Goal: Task Accomplishment & Management: Use online tool/utility

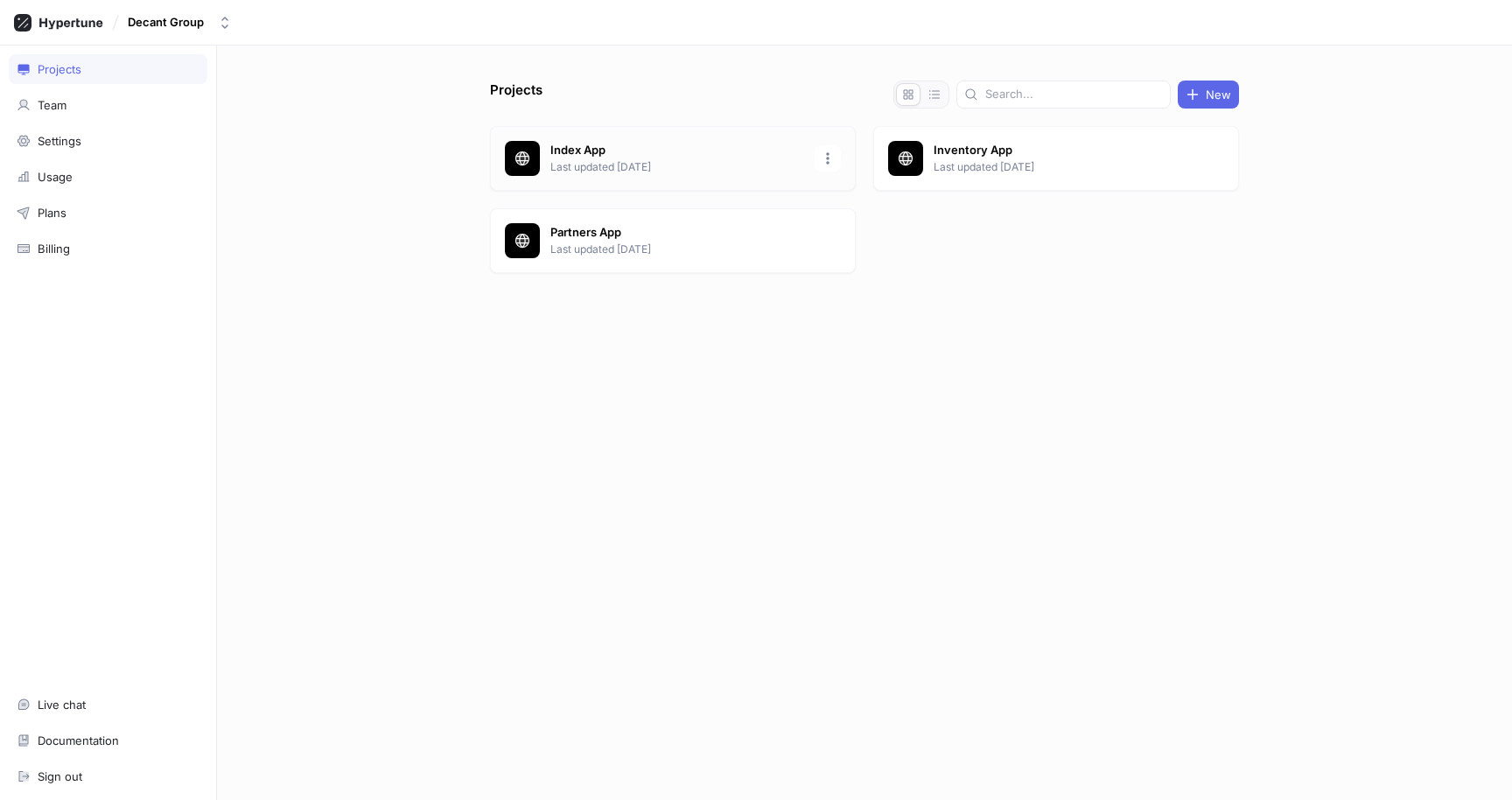
click at [620, 177] on div "Index App Last updated [DATE]" at bounding box center [673, 158] width 366 height 65
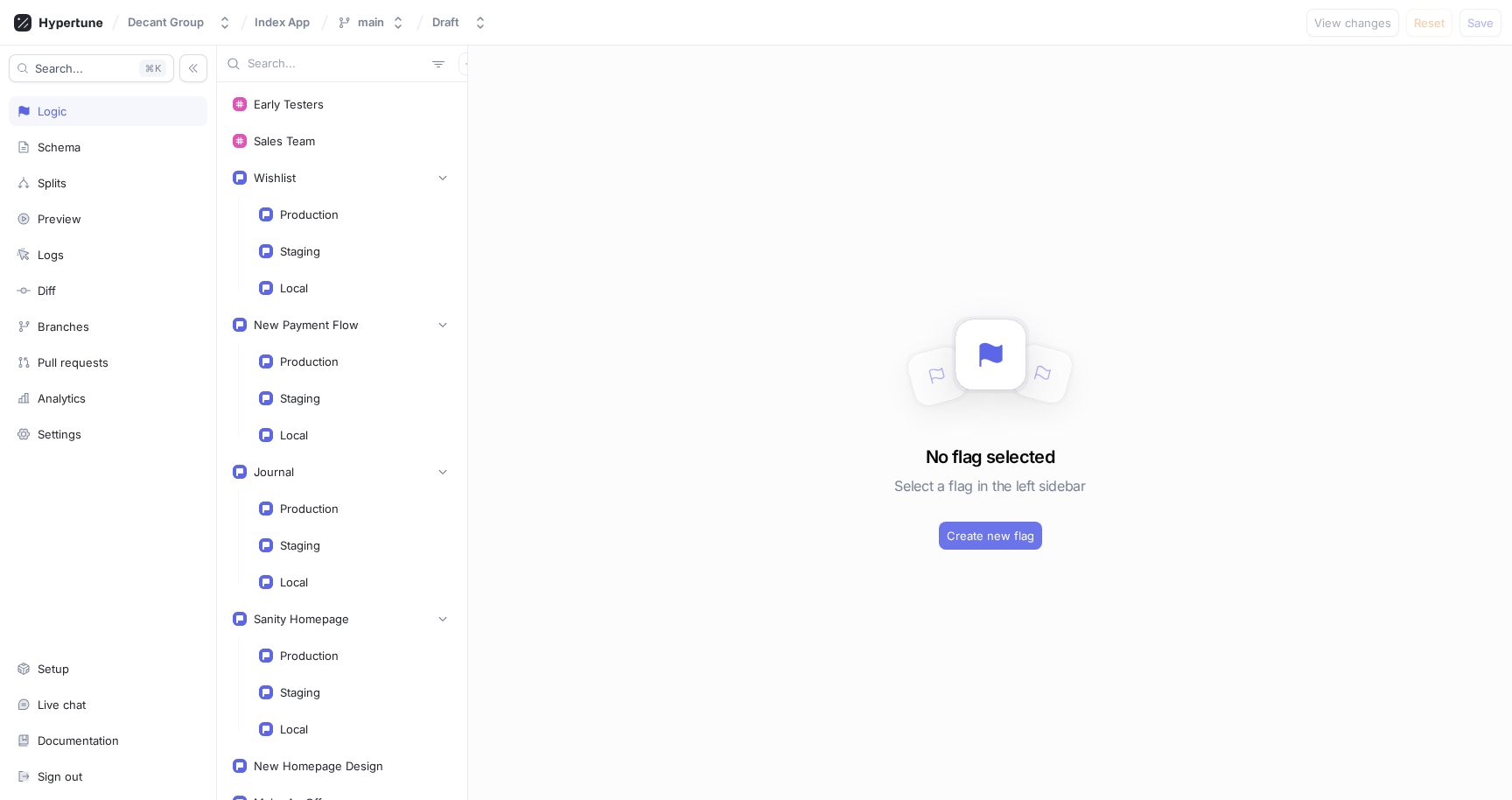
click at [974, 533] on span "Create new flag" at bounding box center [990, 535] width 87 height 10
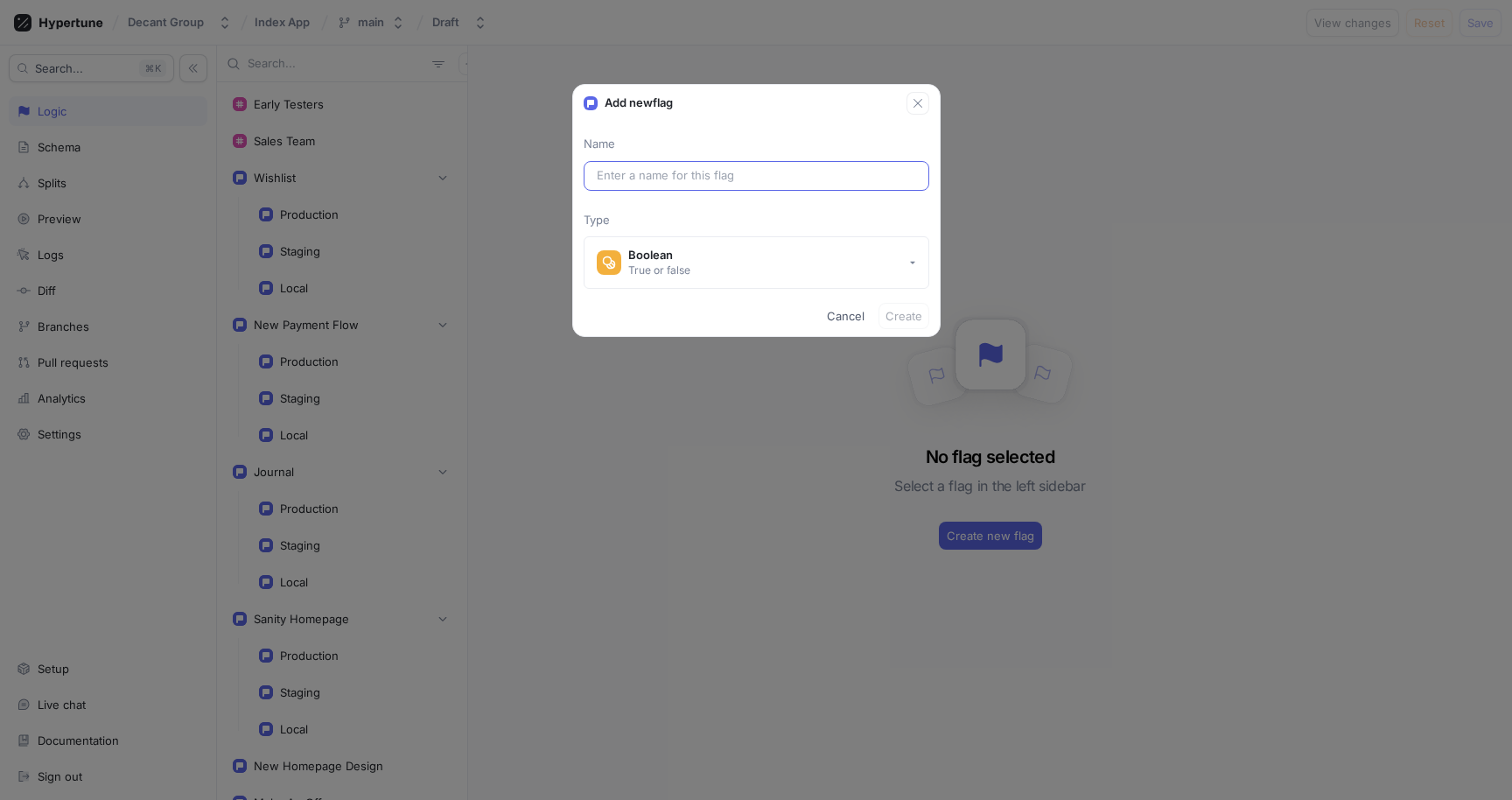
click at [675, 183] on input "text" at bounding box center [756, 176] width 320 height 17
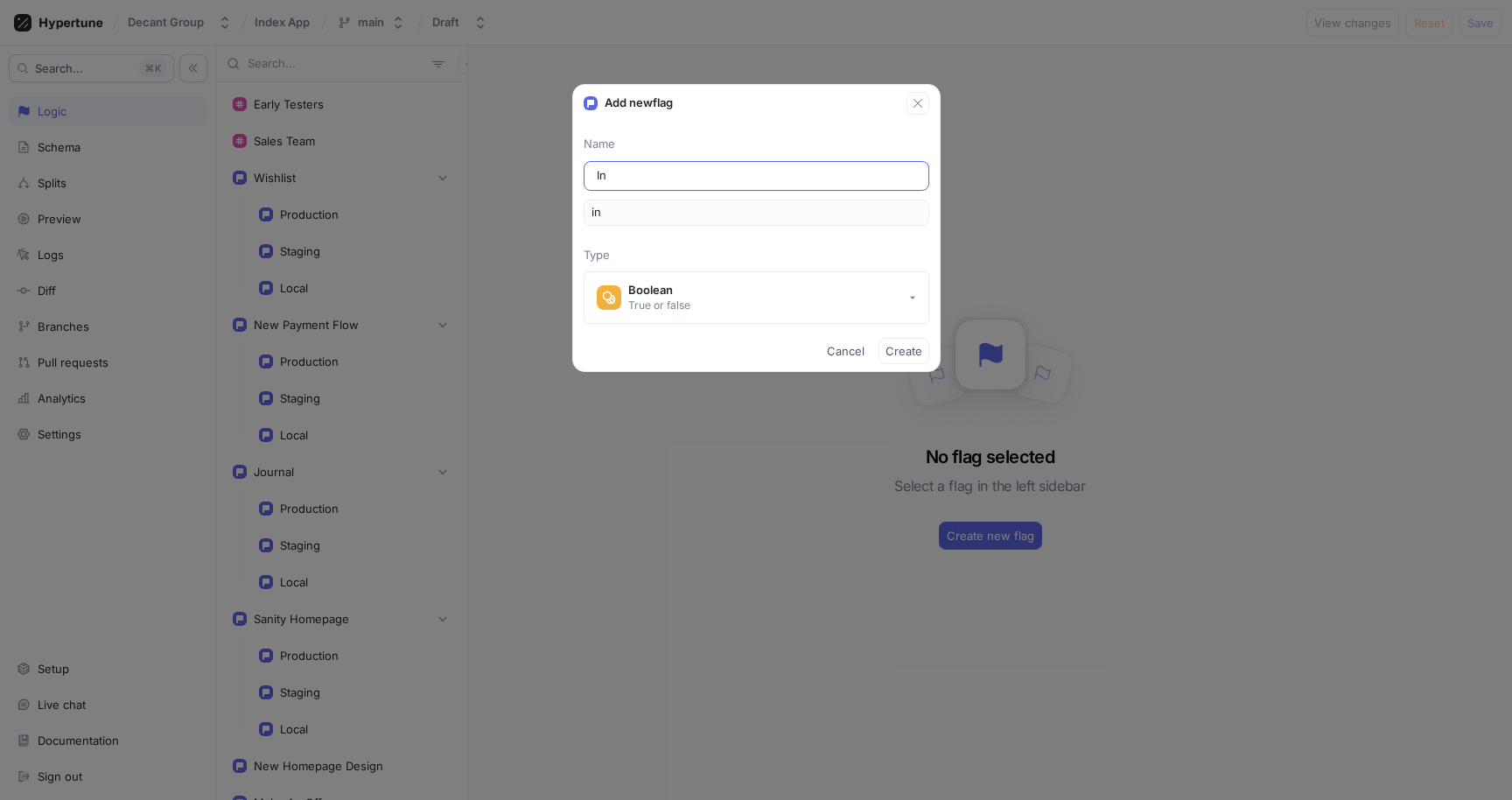
type input "Ins"
type input "ins"
type input "Insu"
type input "insu"
type input "Insur"
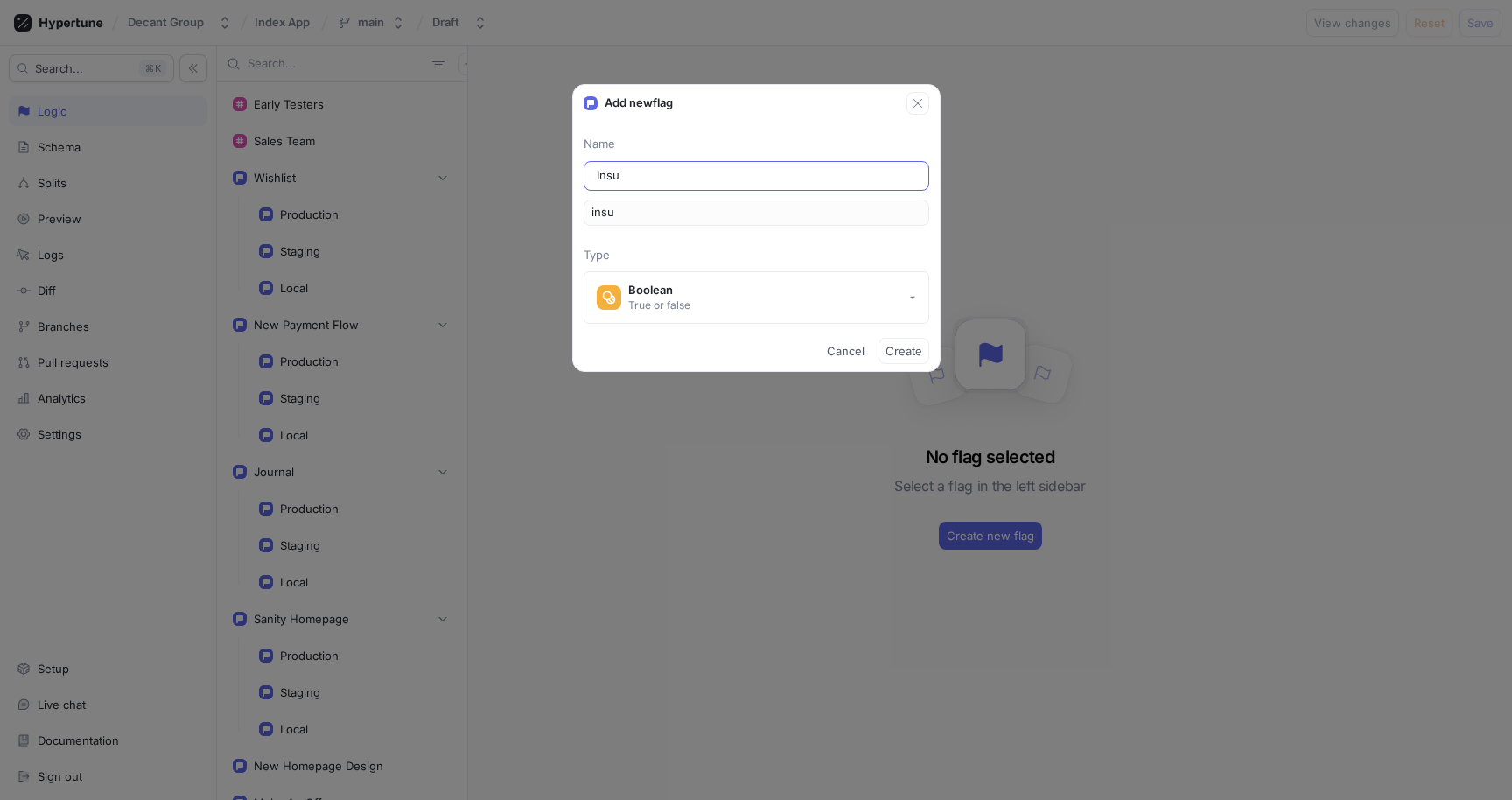
type input "insur"
type input "Insura"
type input "insura"
type input "Insuran"
type input "insuran"
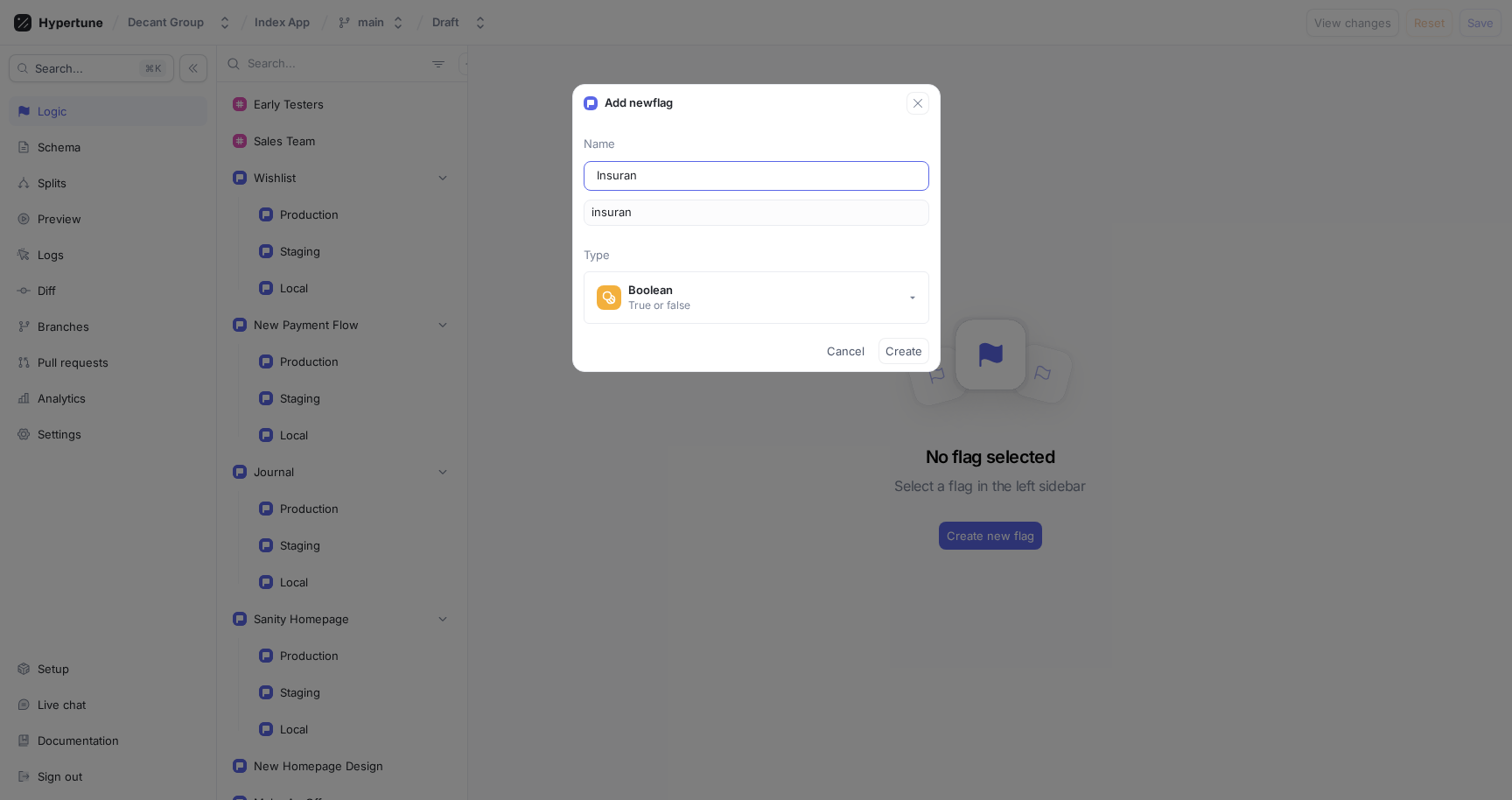
type input "Insuranc"
type input "insuranc"
type input "Insurance"
type input "insurance"
type input "Insurance f"
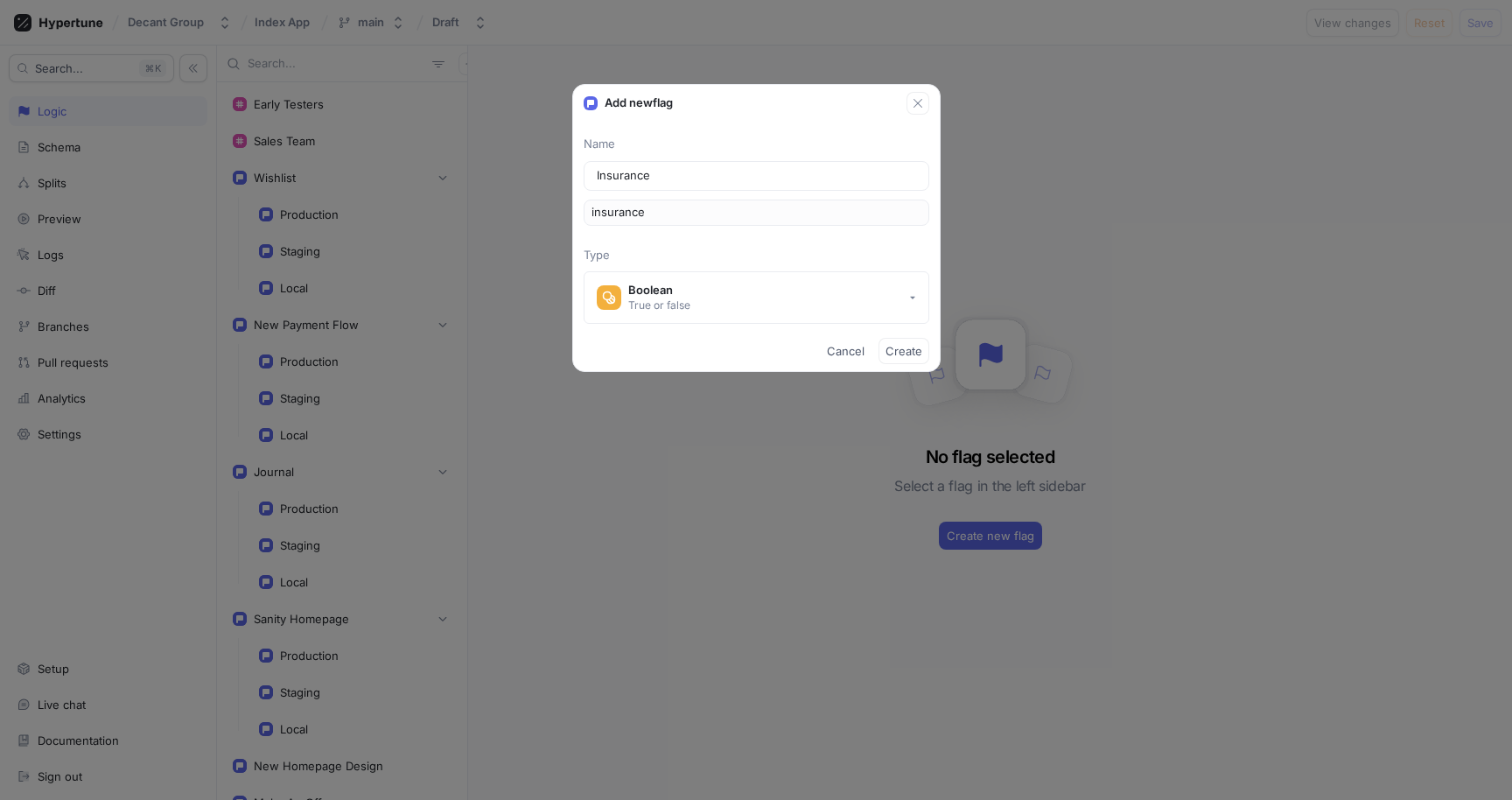
type input "insuranceF"
type input "Insurance"
type input "insurance"
click at [685, 305] on div "True or false" at bounding box center [658, 306] width 62 height 15
type input "Insurance"
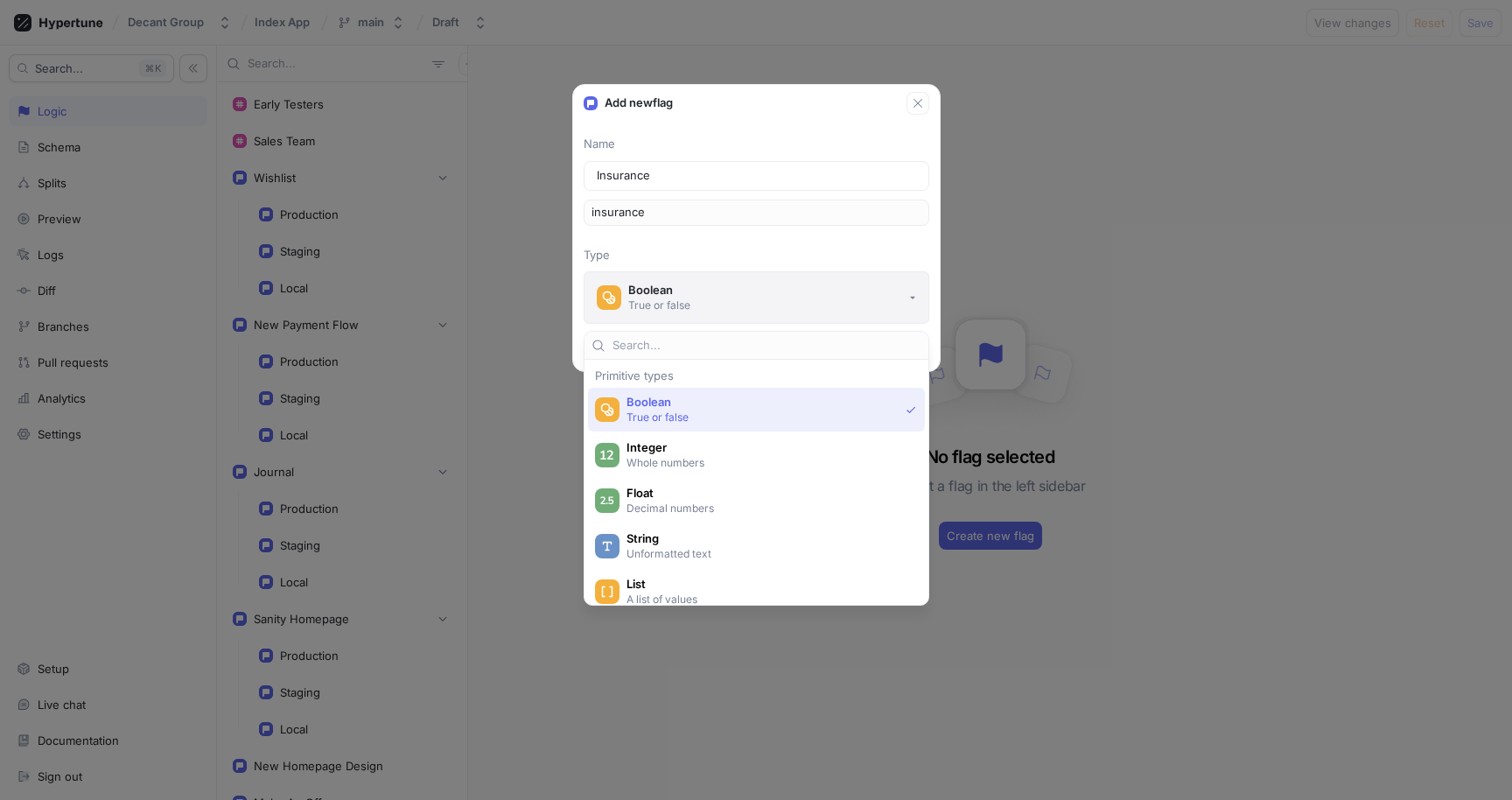
click at [691, 305] on button "Boolean True or false" at bounding box center [756, 297] width 345 height 52
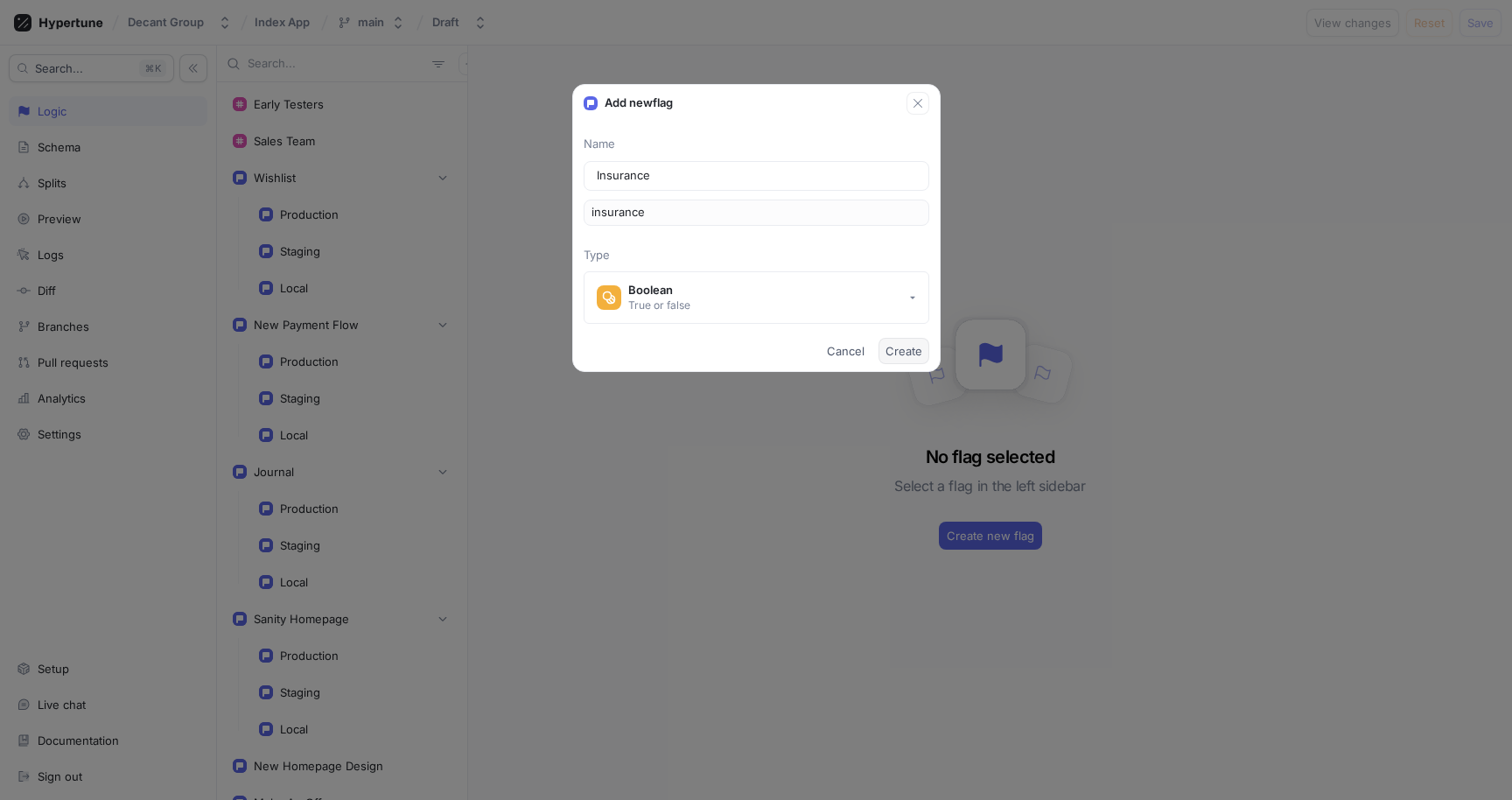
click at [903, 350] on span "Create" at bounding box center [904, 350] width 37 height 10
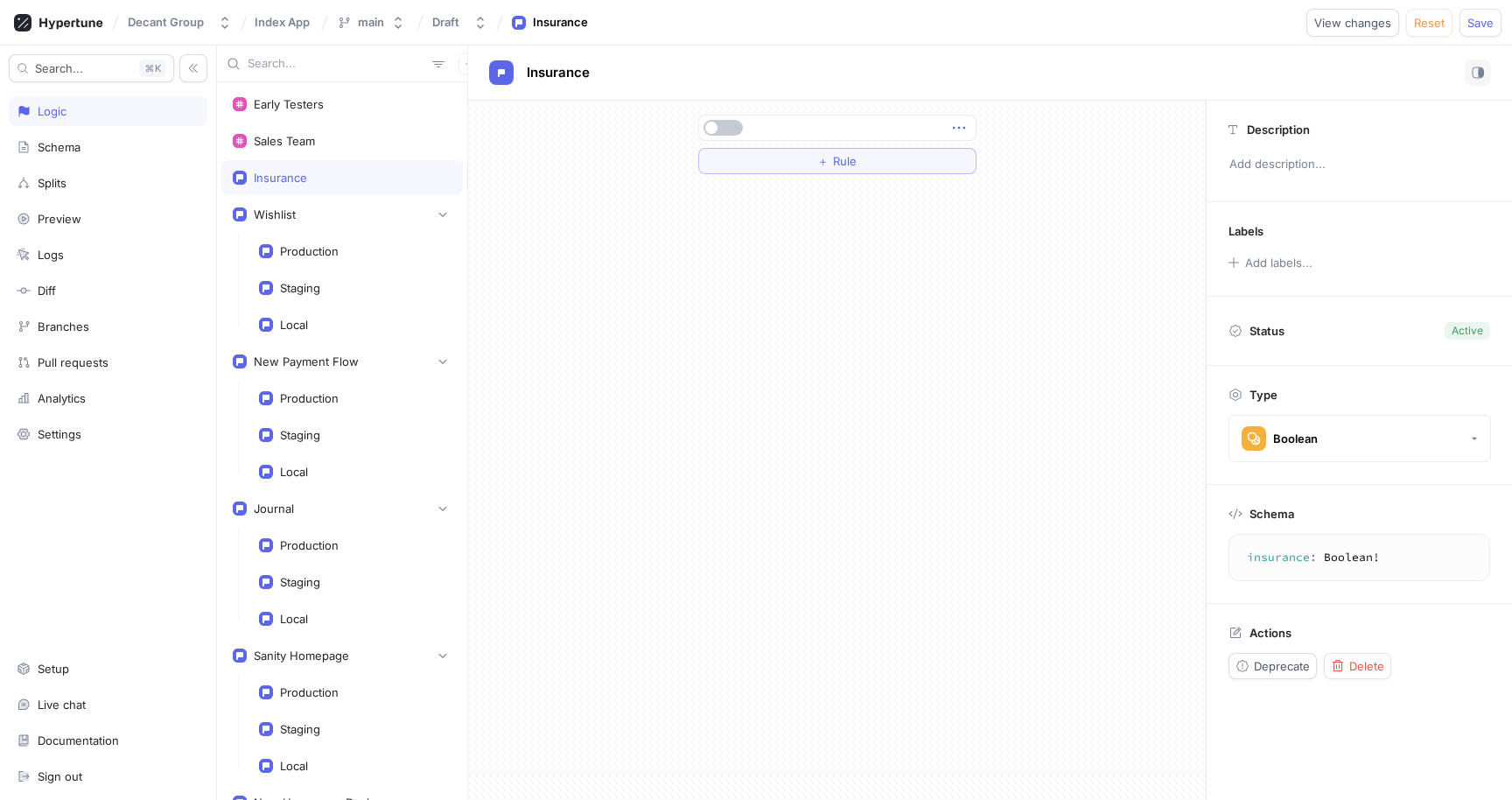
click at [959, 130] on icon "button" at bounding box center [959, 128] width 19 height 19
click at [972, 162] on div "Delete" at bounding box center [1028, 159] width 149 height 29
click at [802, 127] on div "Select expression..." at bounding box center [758, 128] width 107 height 15
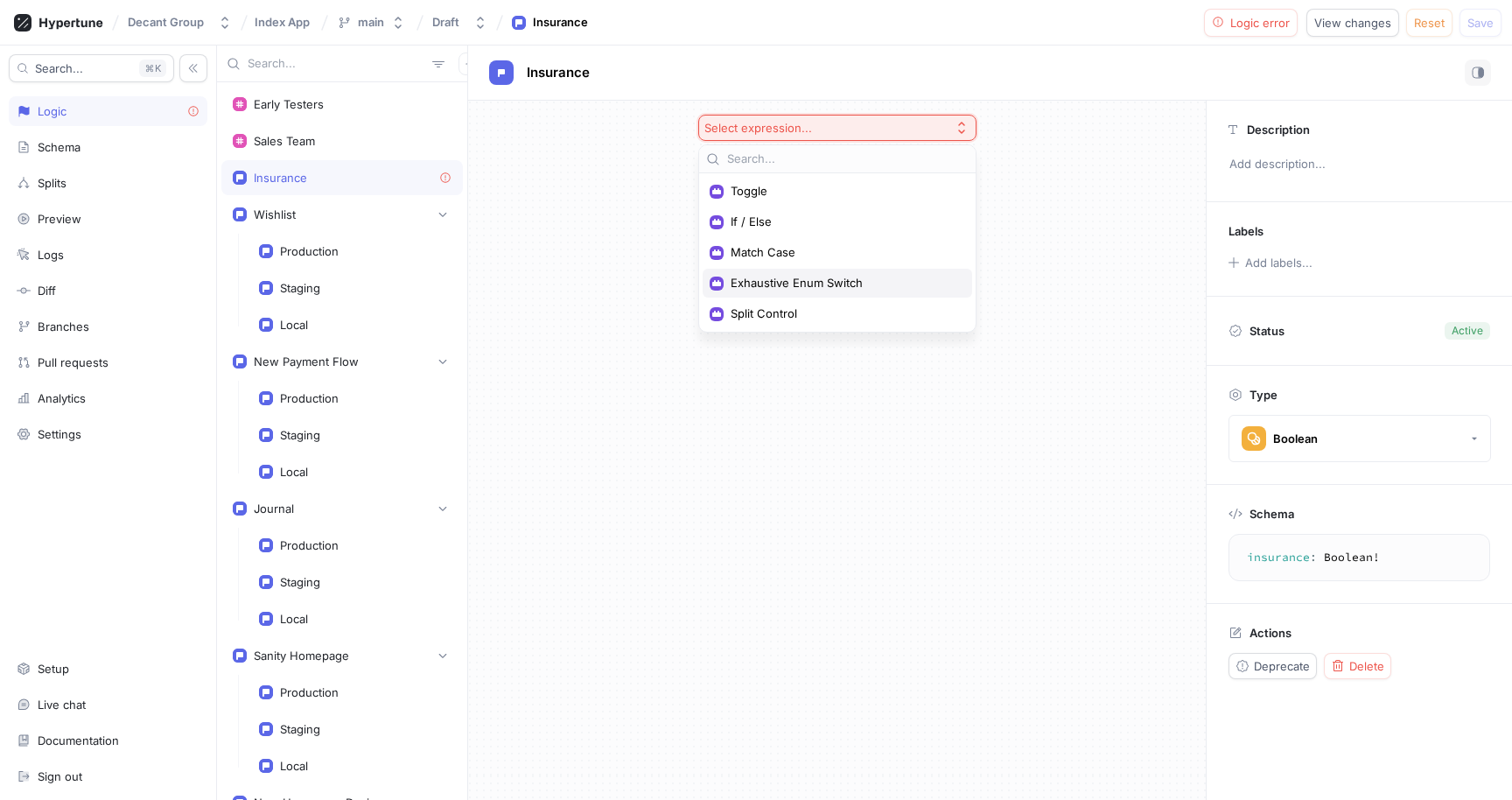
click at [807, 283] on span "Exhaustive Enum Switch" at bounding box center [843, 284] width 226 height 15
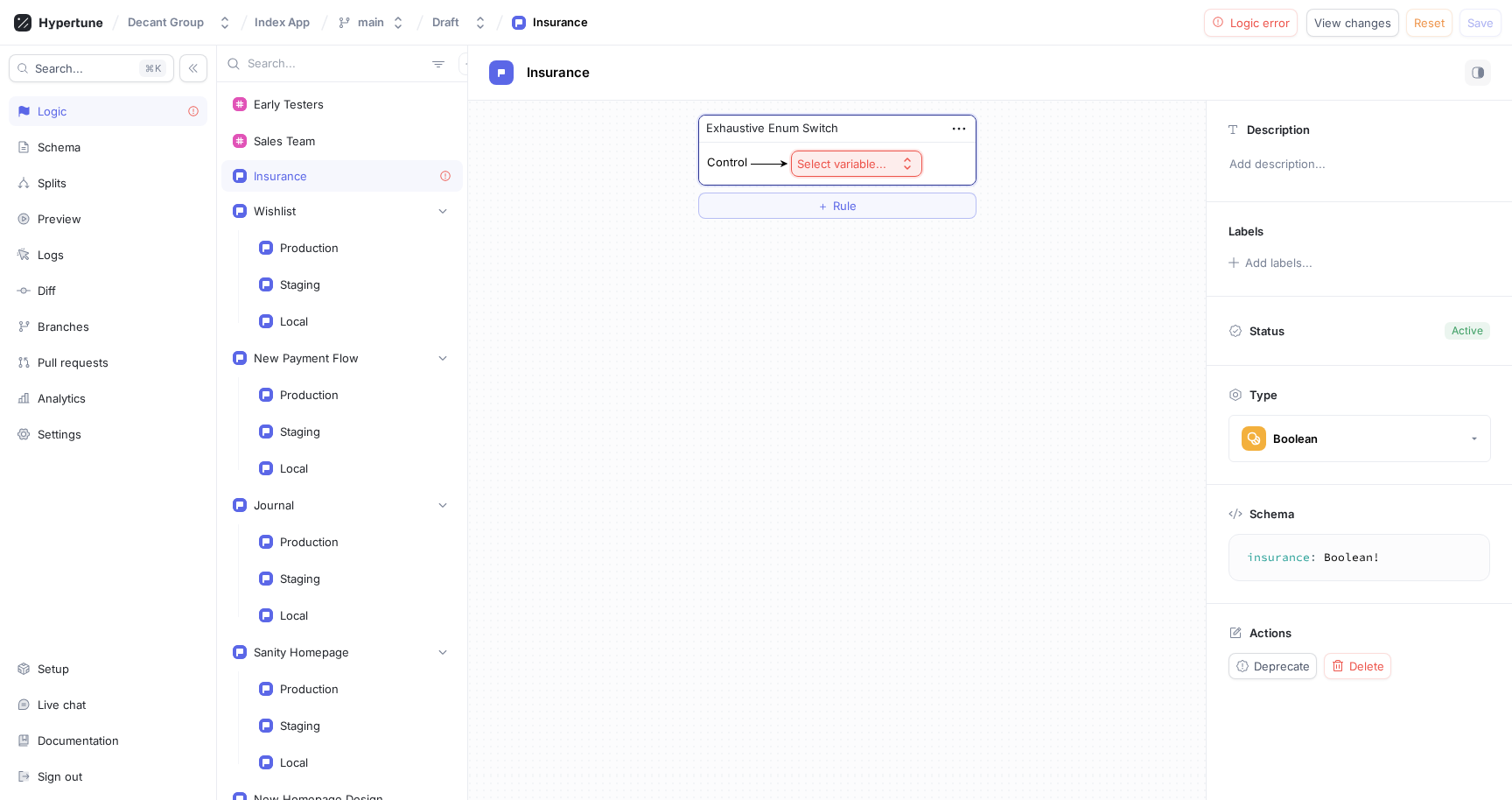
click at [857, 153] on button "Select variable..." at bounding box center [857, 164] width 131 height 27
click at [857, 233] on span "Context > Env" at bounding box center [905, 228] width 162 height 15
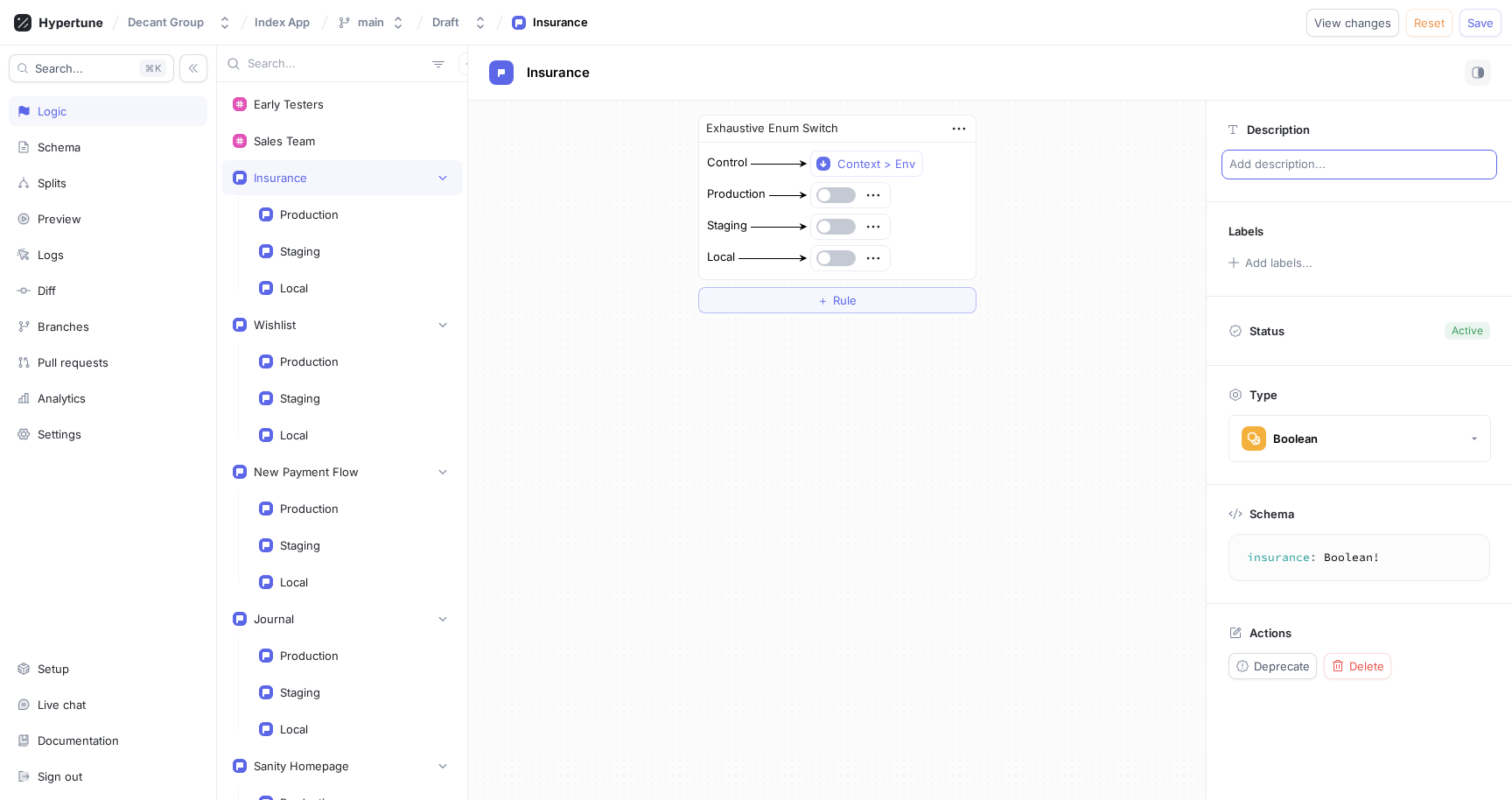
click at [1313, 164] on p "Add description..." at bounding box center [1359, 164] width 276 height 29
type textarea "x"
type textarea "E"
type textarea "x"
type textarea "En"
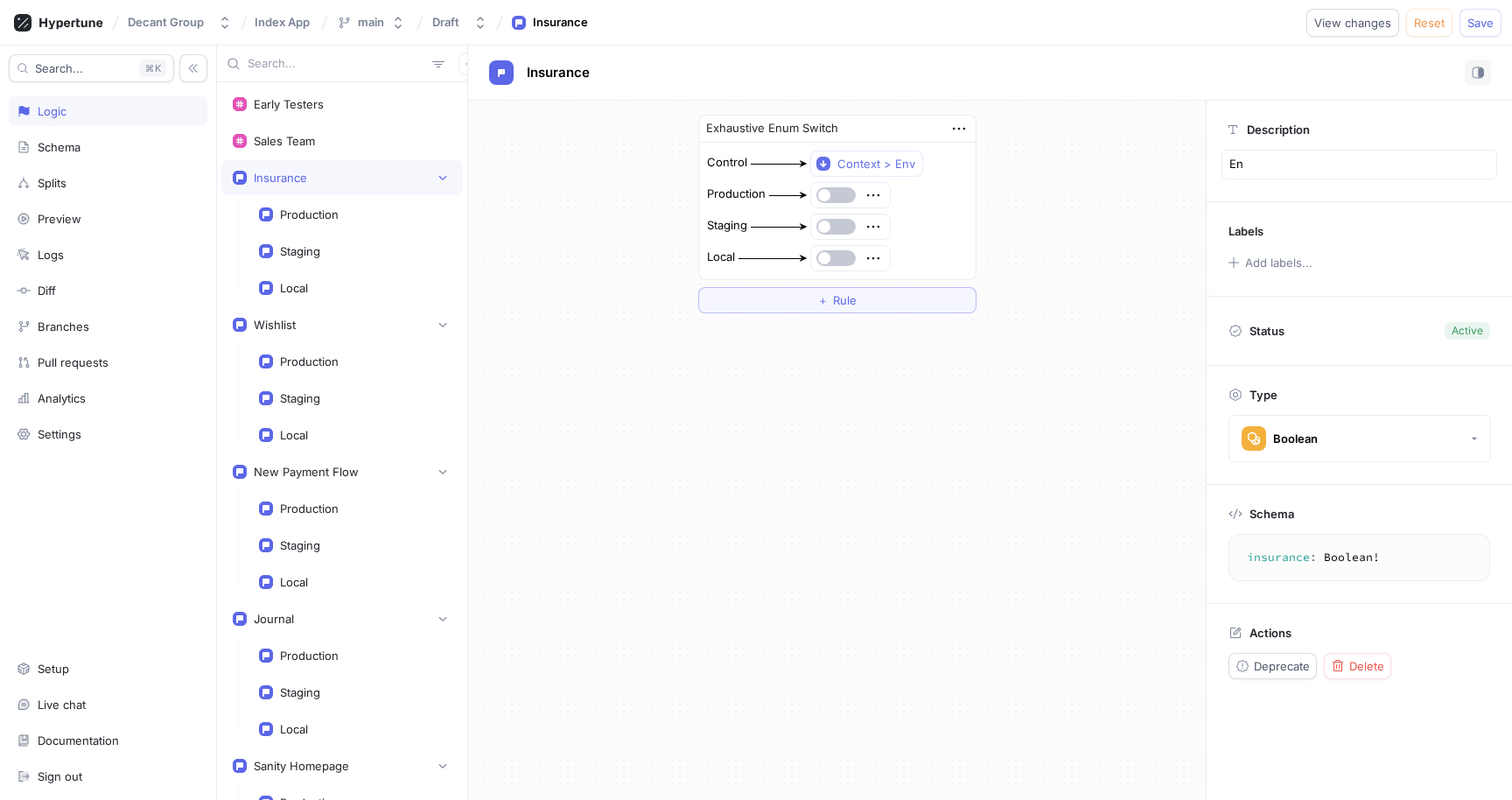
type textarea "x"
type textarea "Ena"
type textarea "x"
type textarea "Enab"
type textarea "x"
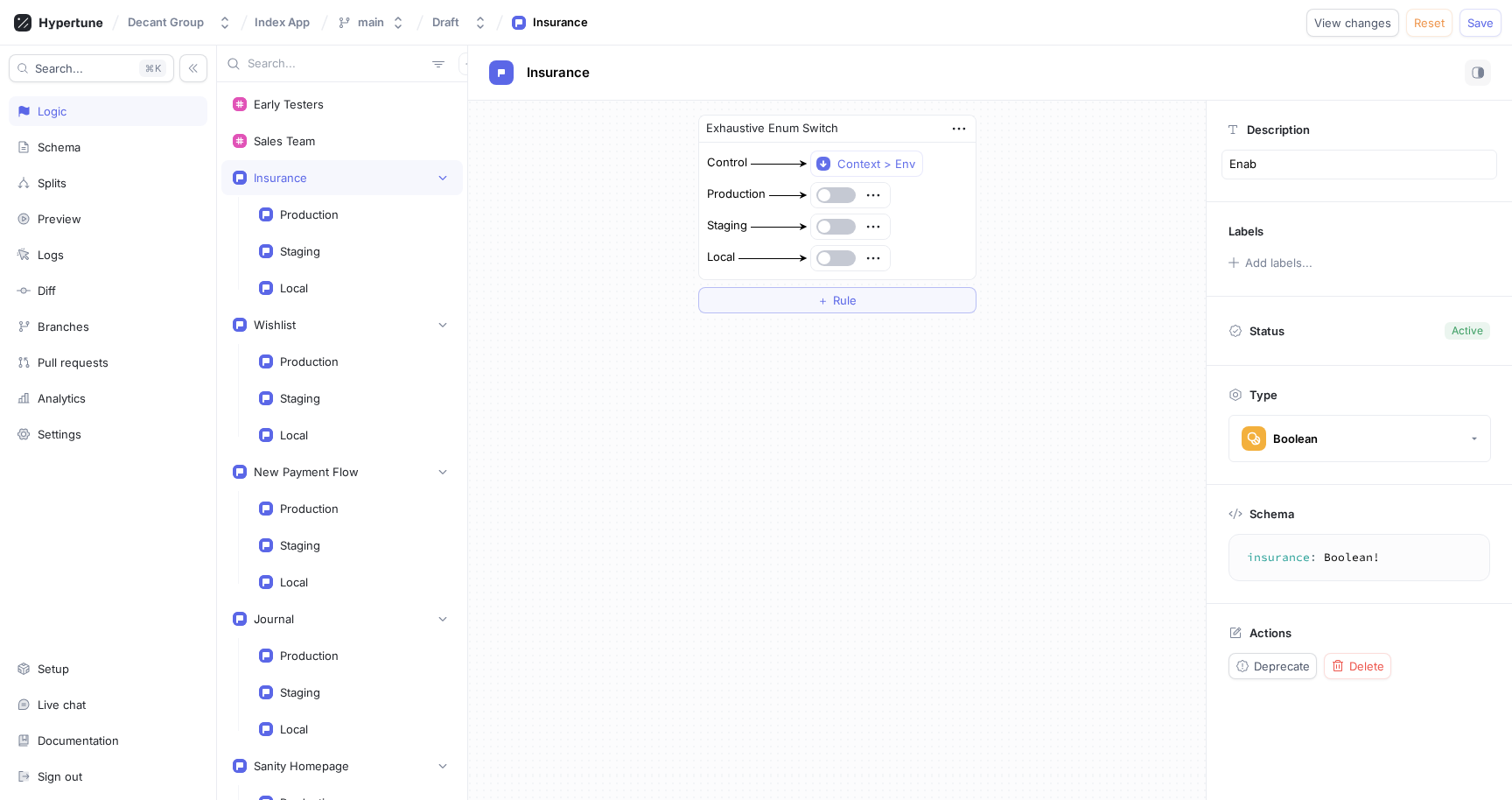
type textarea "Enabl"
type textarea "x"
type textarea "Enable"
type textarea "x"
type textarea "I"
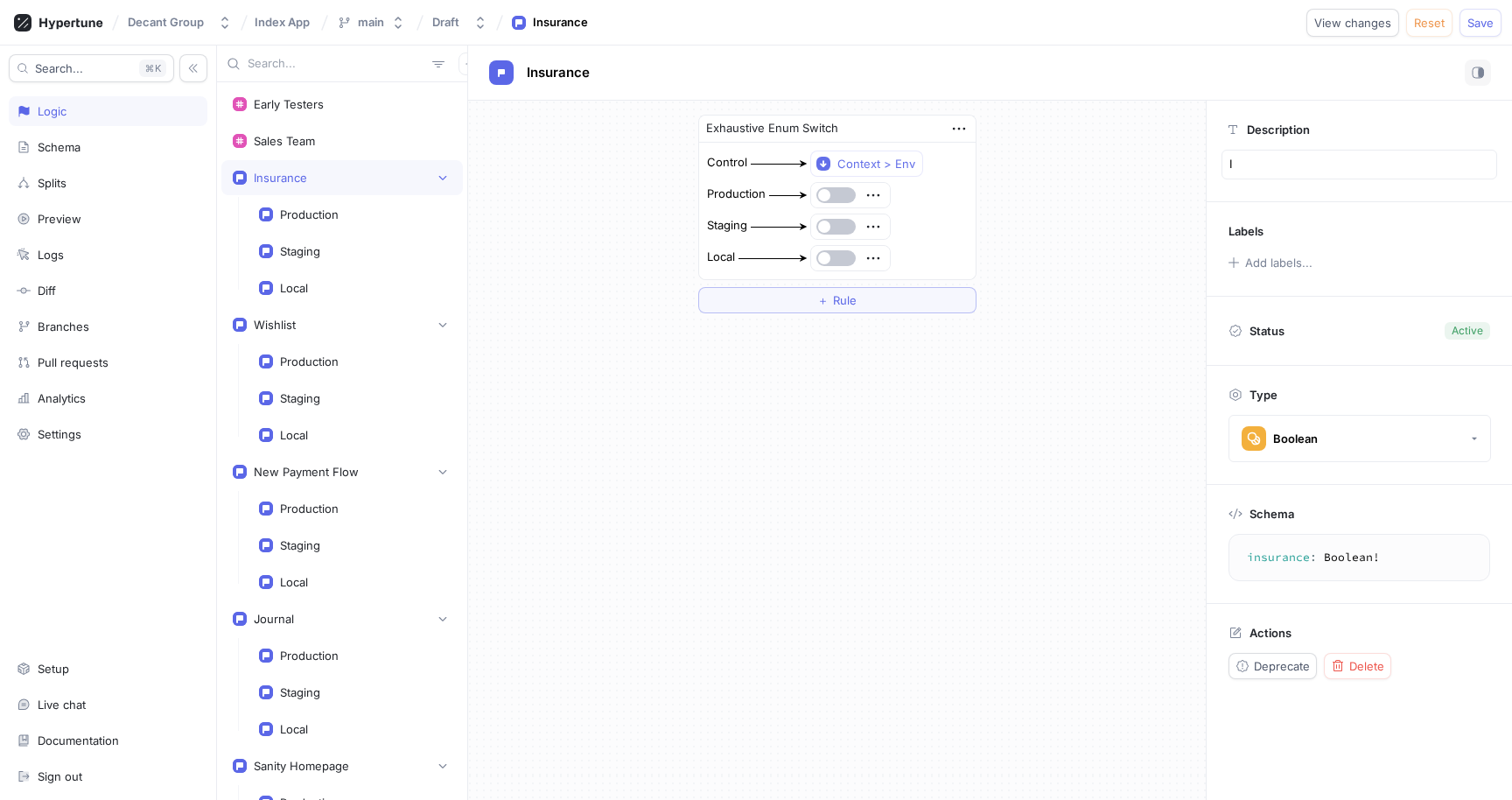
type textarea "x"
type textarea "In"
type textarea "x"
type textarea "Ins"
type textarea "x"
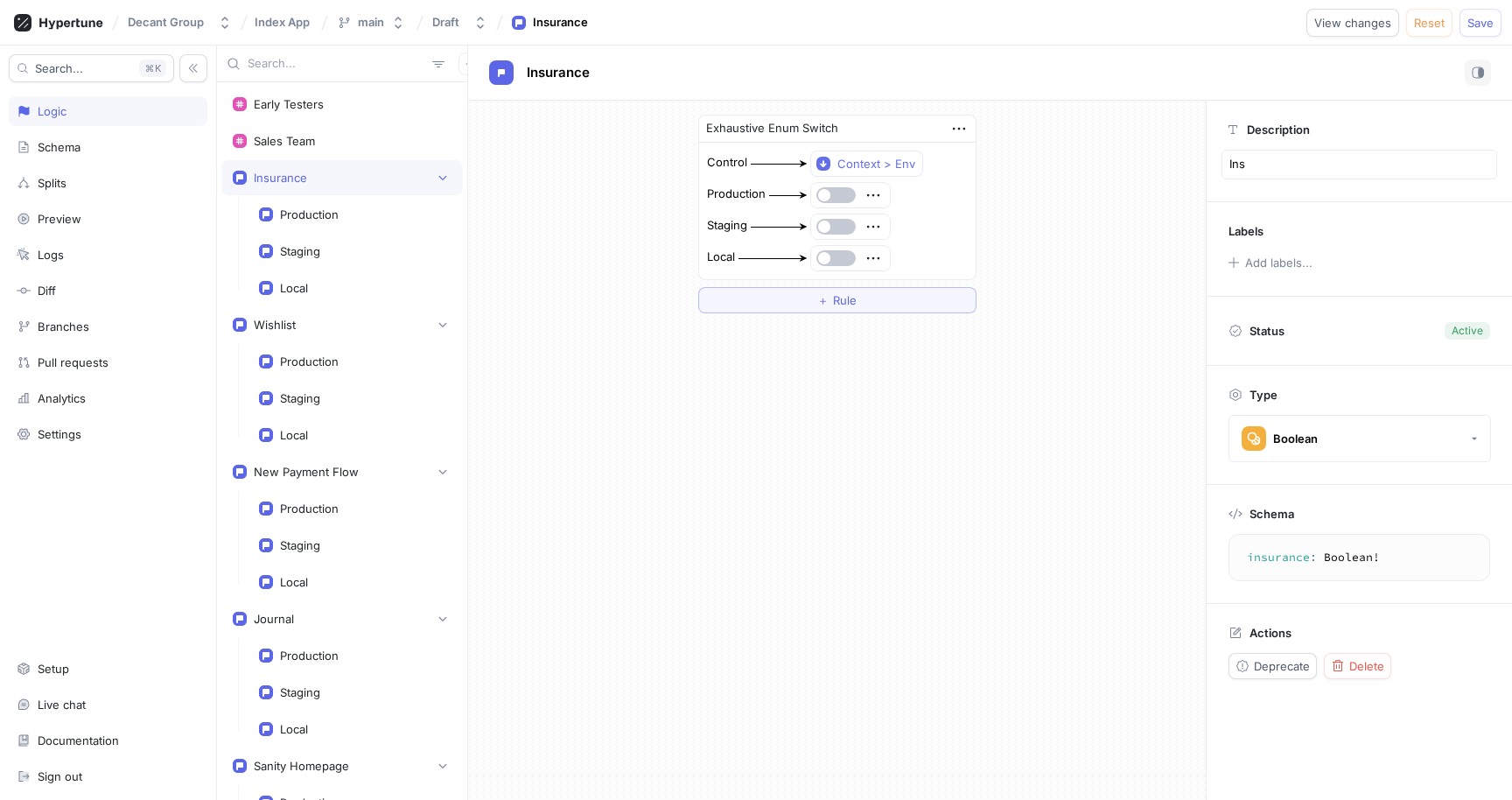
type textarea "Insu"
type textarea "x"
type textarea "Insur"
type textarea "x"
type textarea "Insura"
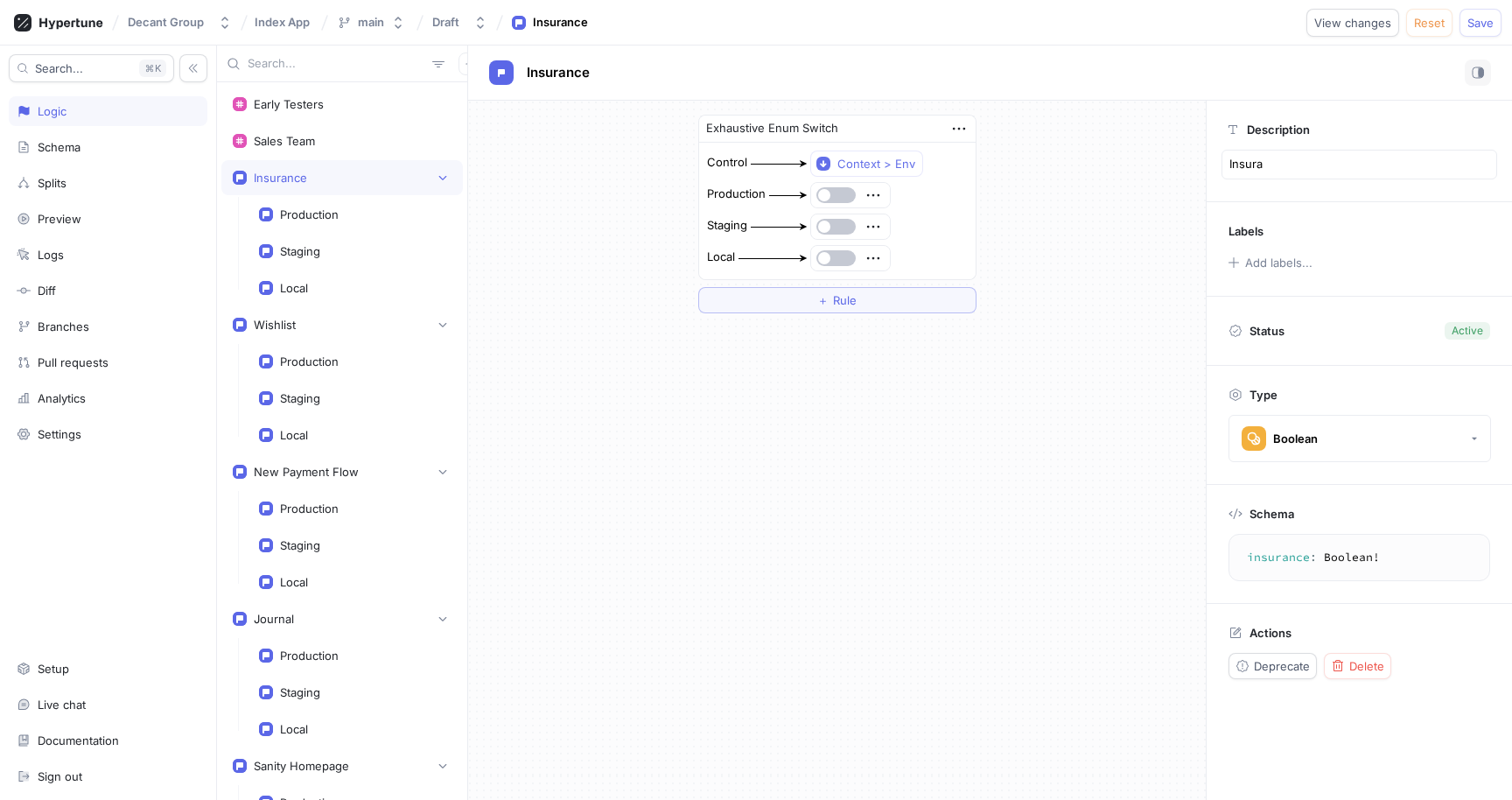
type textarea "x"
type textarea "Insuran"
type textarea "x"
type textarea "Insuranc"
type textarea "x"
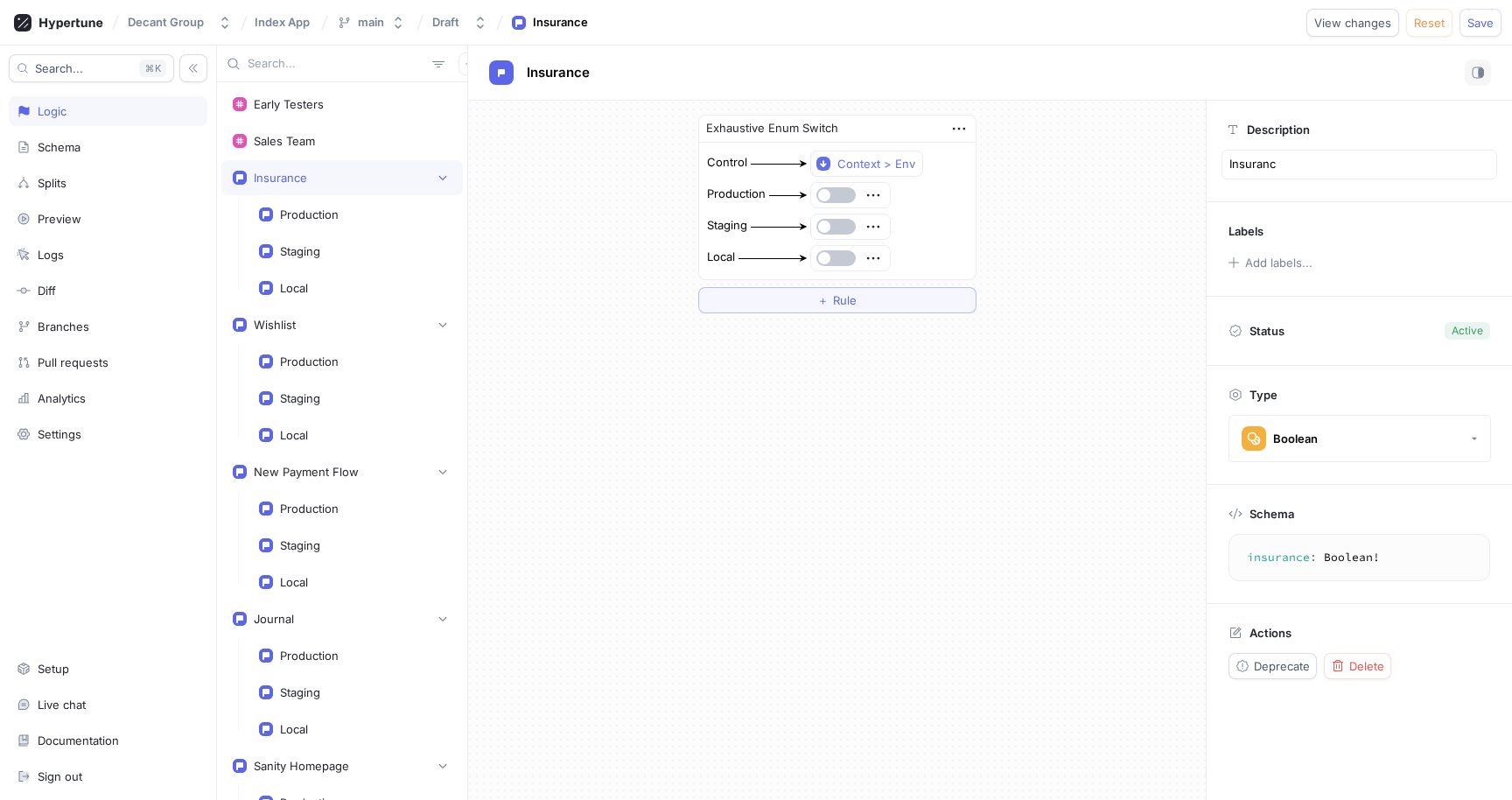
type textarea "Insurance"
type textarea "x"
type textarea "Insurance"
type textarea "x"
type textarea "Insurance d"
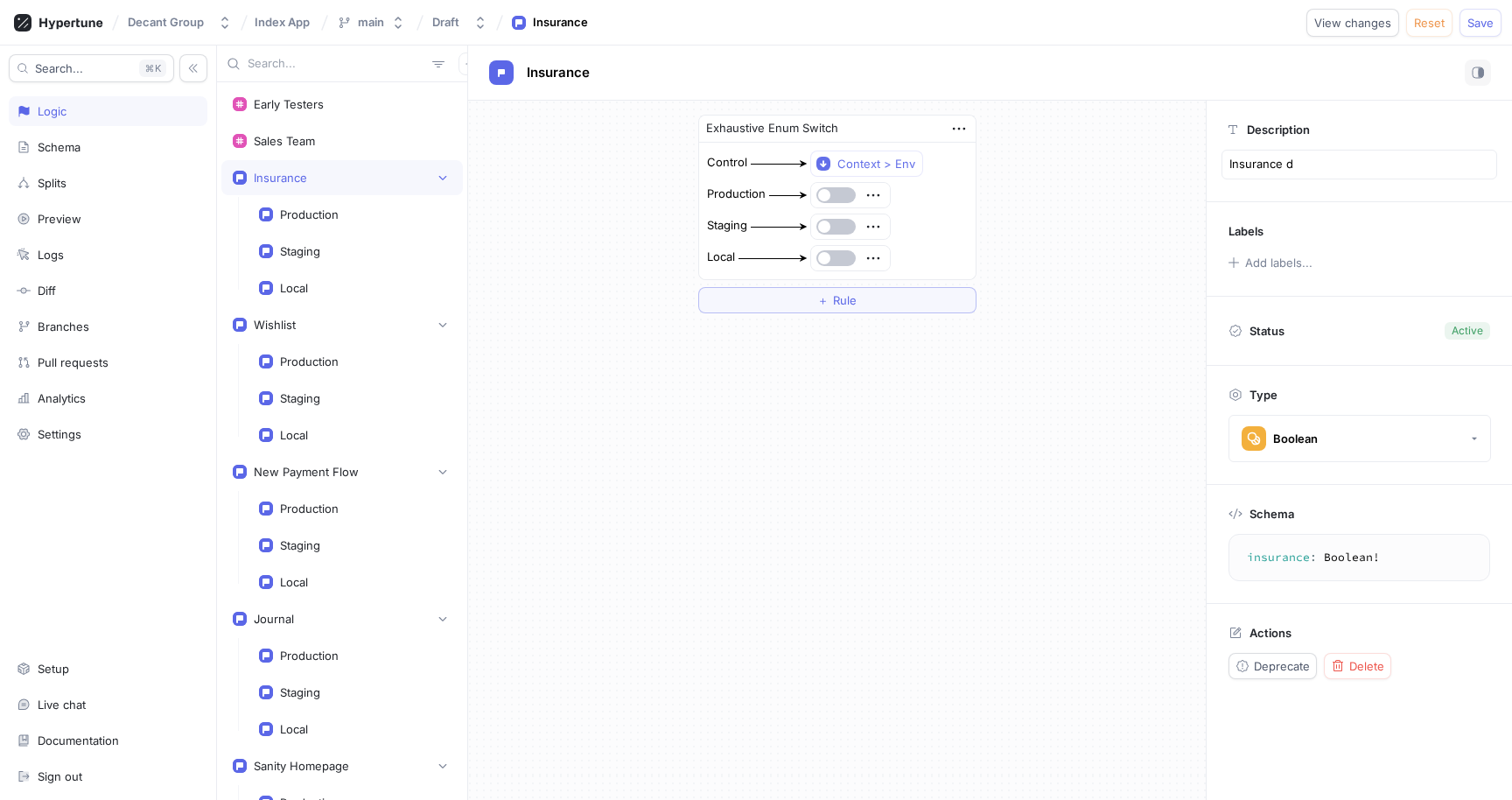
type textarea "x"
type textarea "Insurance du"
type textarea "x"
type textarea "Insurance dur"
type textarea "x"
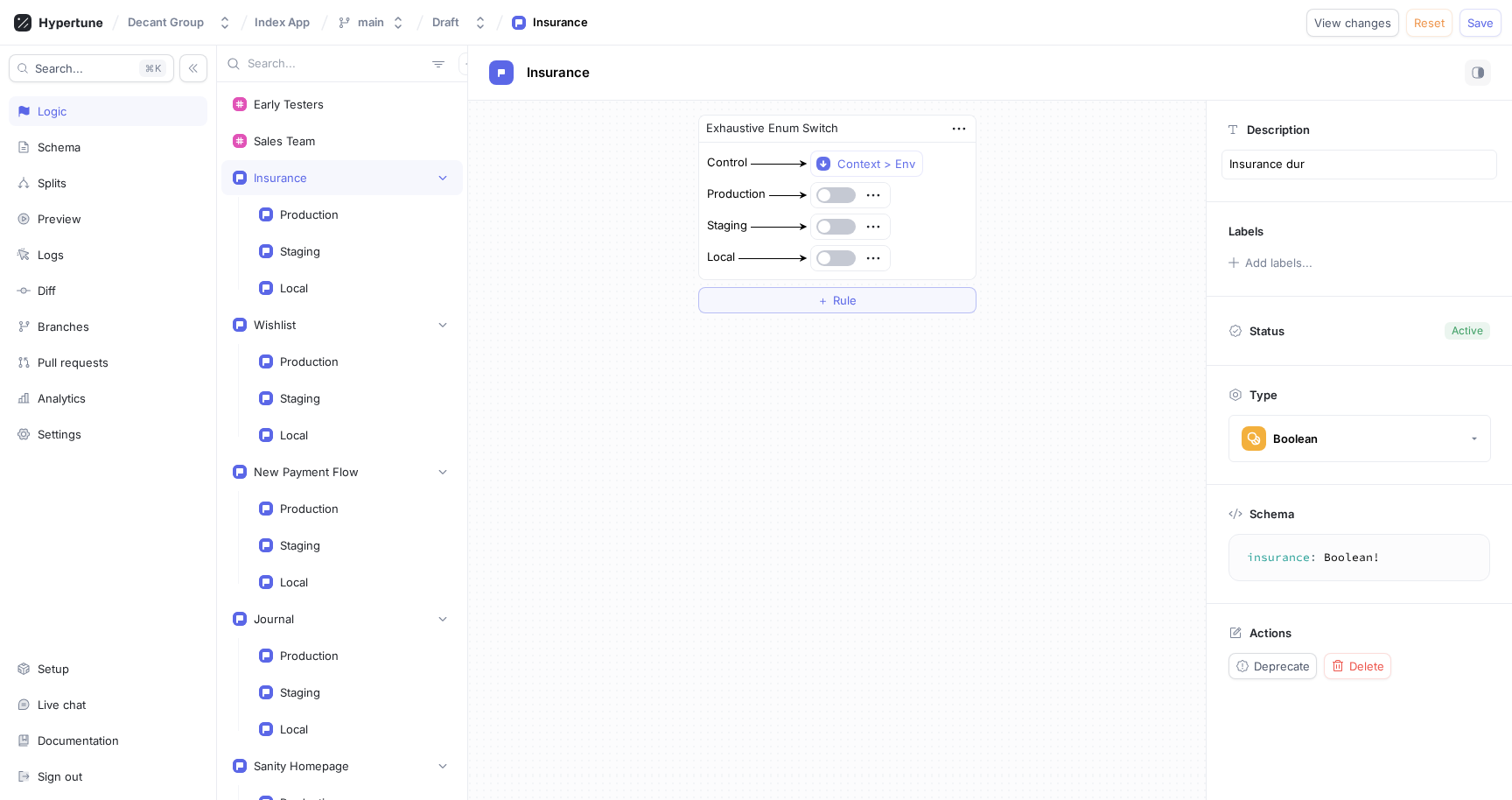
type textarea "Insurance duri"
type textarea "x"
type textarea "Insurance durin"
type textarea "x"
type textarea "Insurance during"
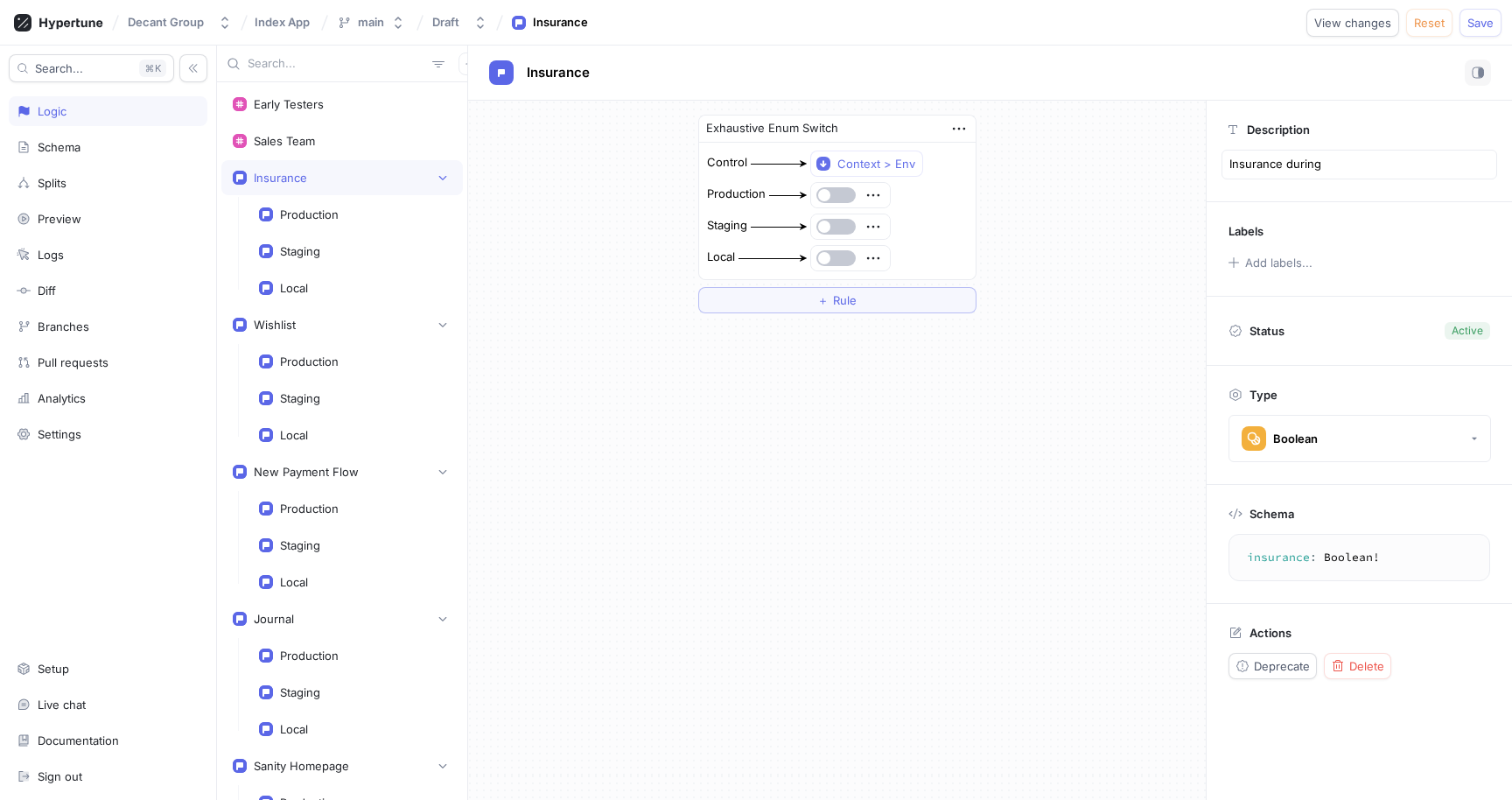
type textarea "x"
type textarea "Insurance during"
type textarea "x"
type textarea "Insurance during d"
type textarea "x"
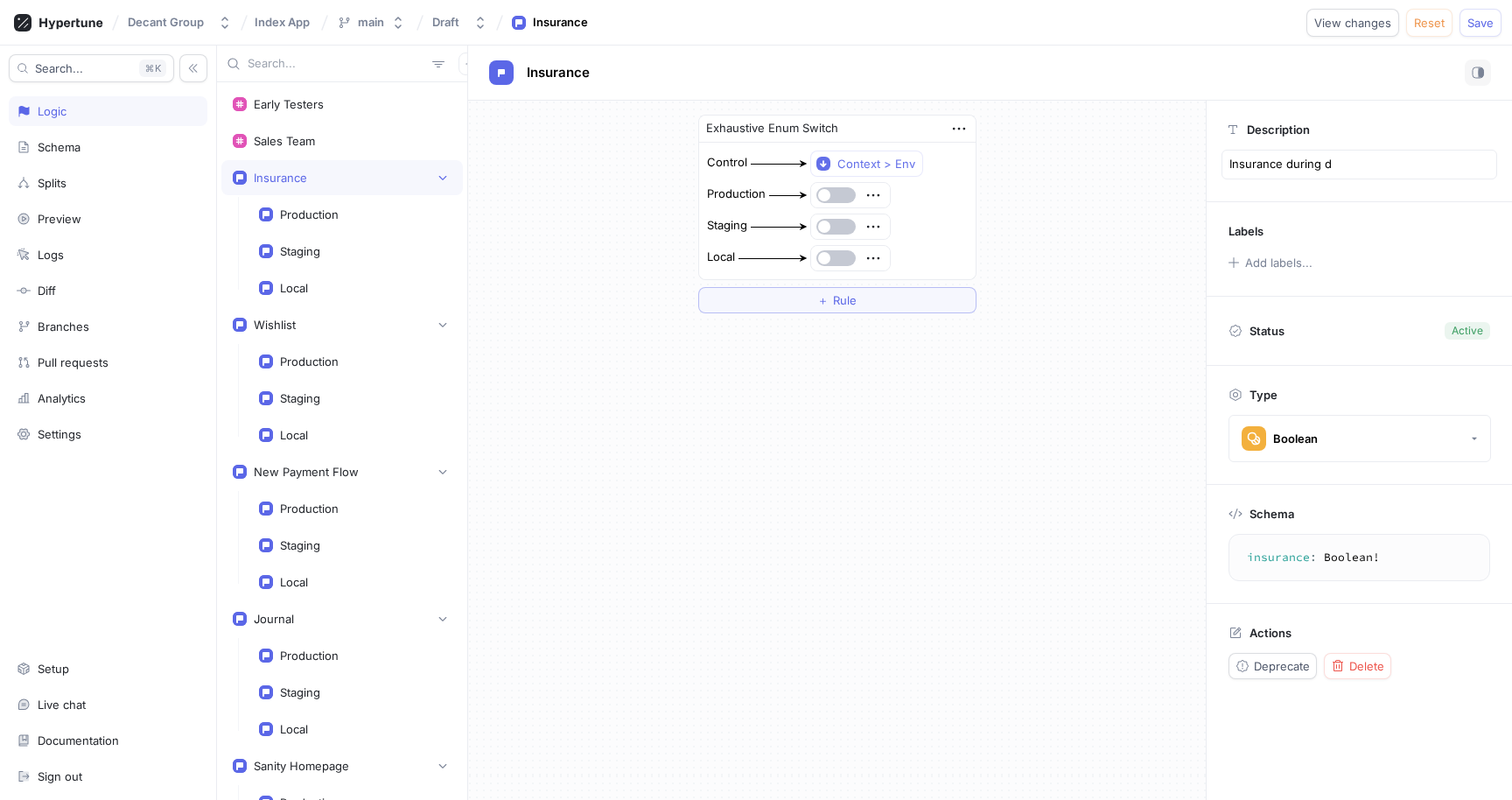
type textarea "Insurance during"
type textarea "x"
type textarea "Insurance during c"
type textarea "x"
type textarea "Insurance during ch"
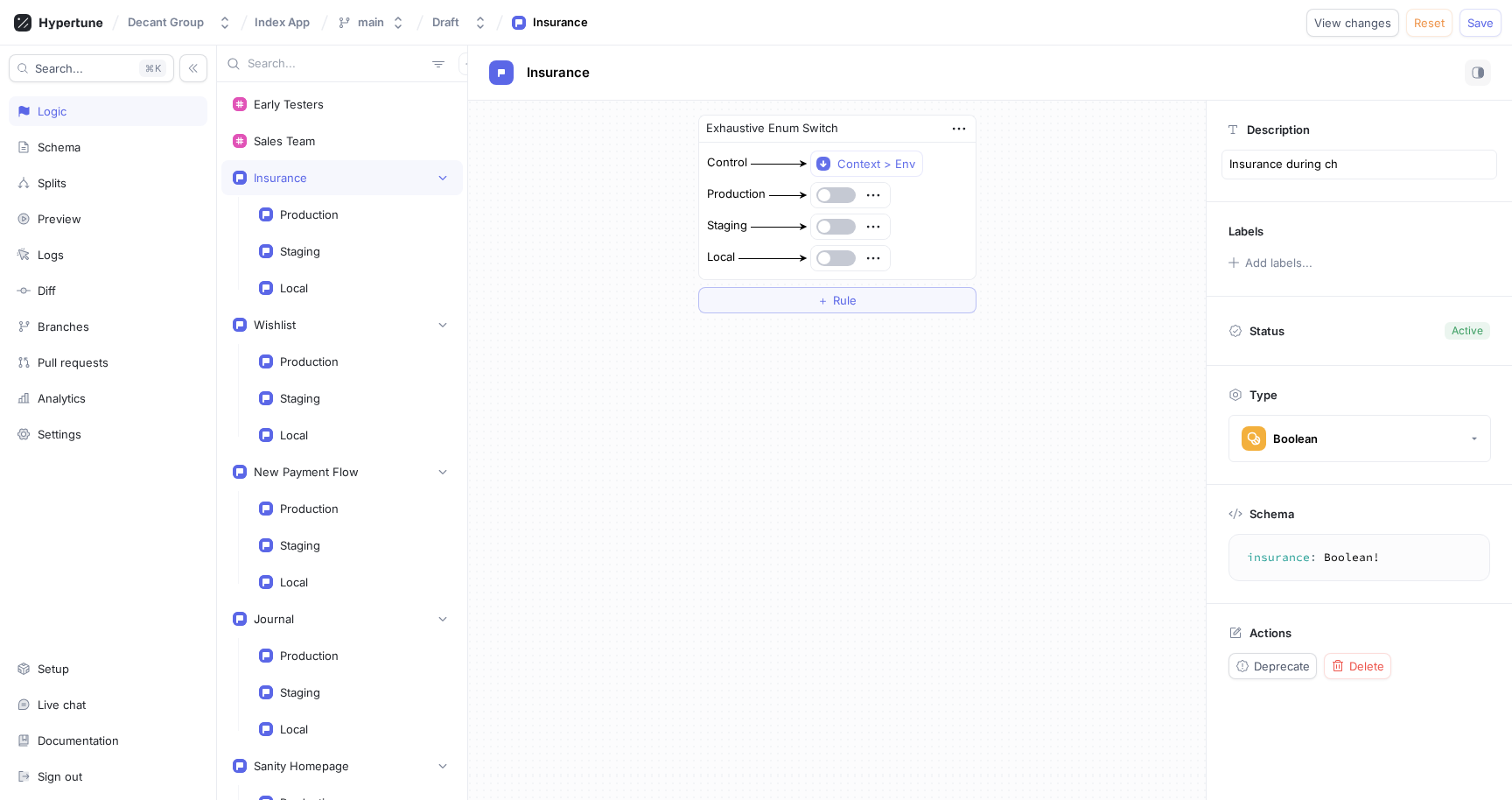
type textarea "x"
type textarea "Insurance during che"
type textarea "x"
type textarea "Insurance during chec"
type textarea "x"
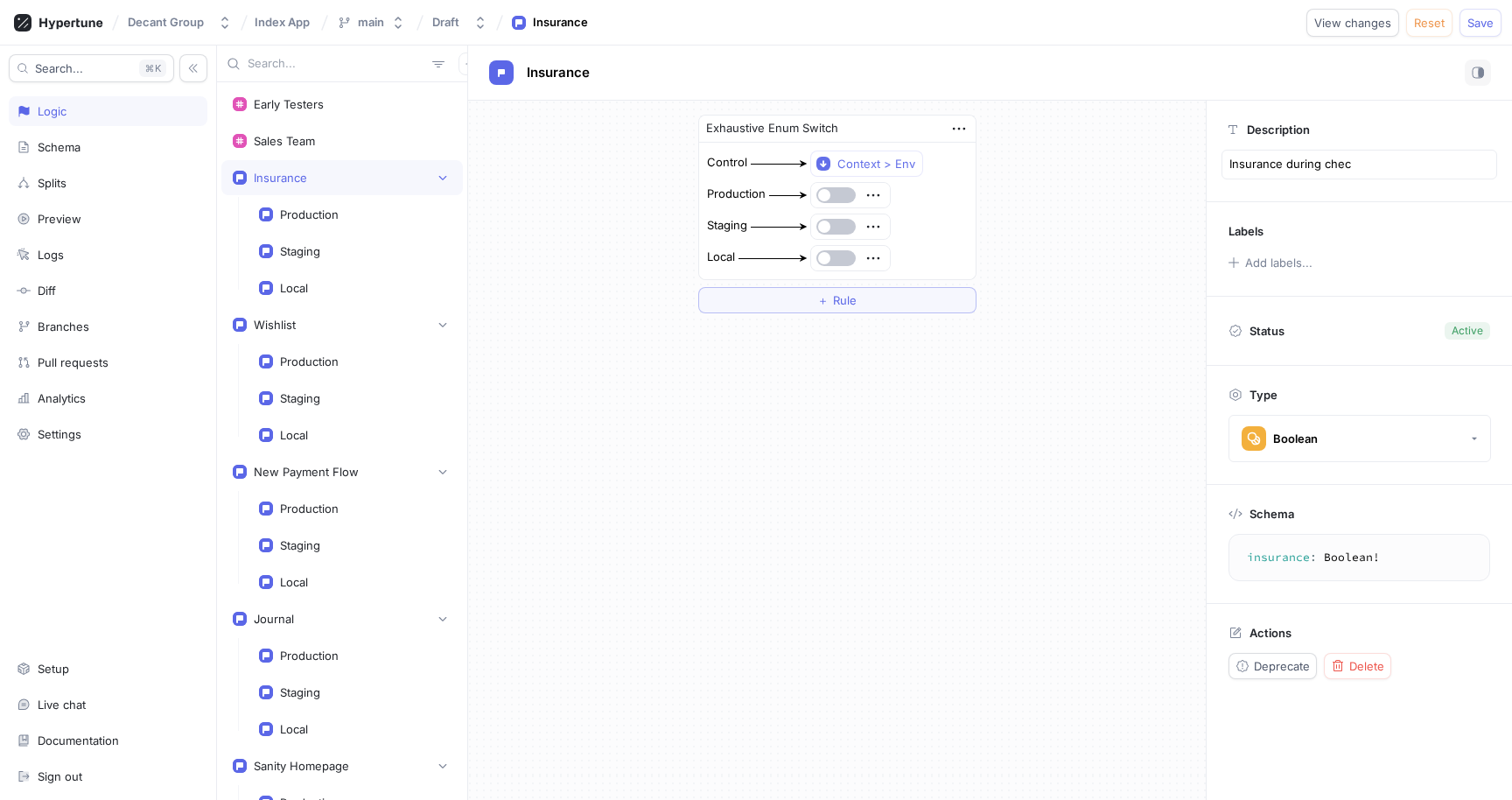
type textarea "Insurance during check"
type textarea "x"
type textarea "Insurance during checko"
type textarea "x"
type textarea "Insurance during checkou"
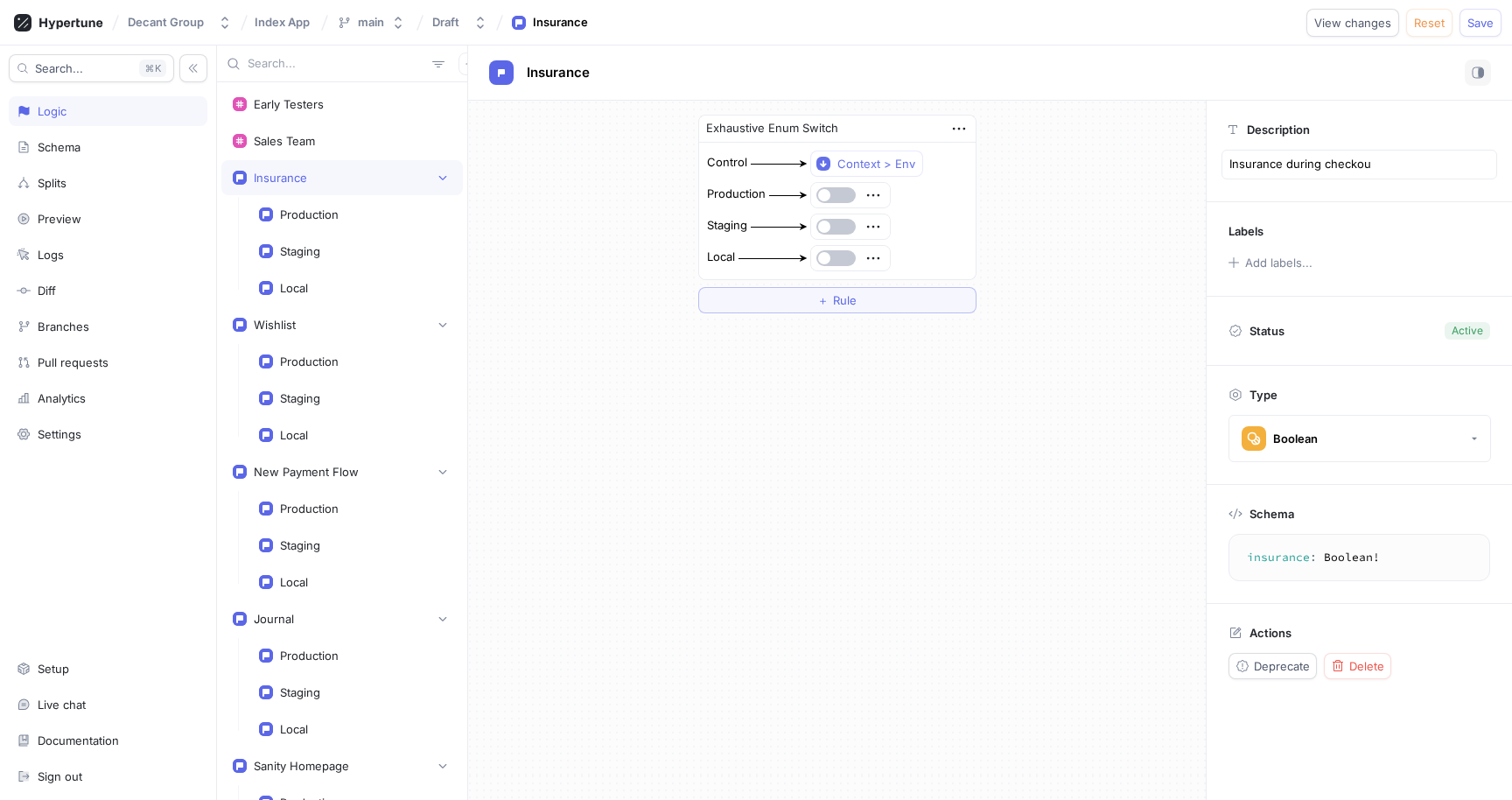
type textarea "x"
type textarea "Insurance during checkout"
type textarea "x"
type textarea "TInsurance during checkout"
type textarea "x"
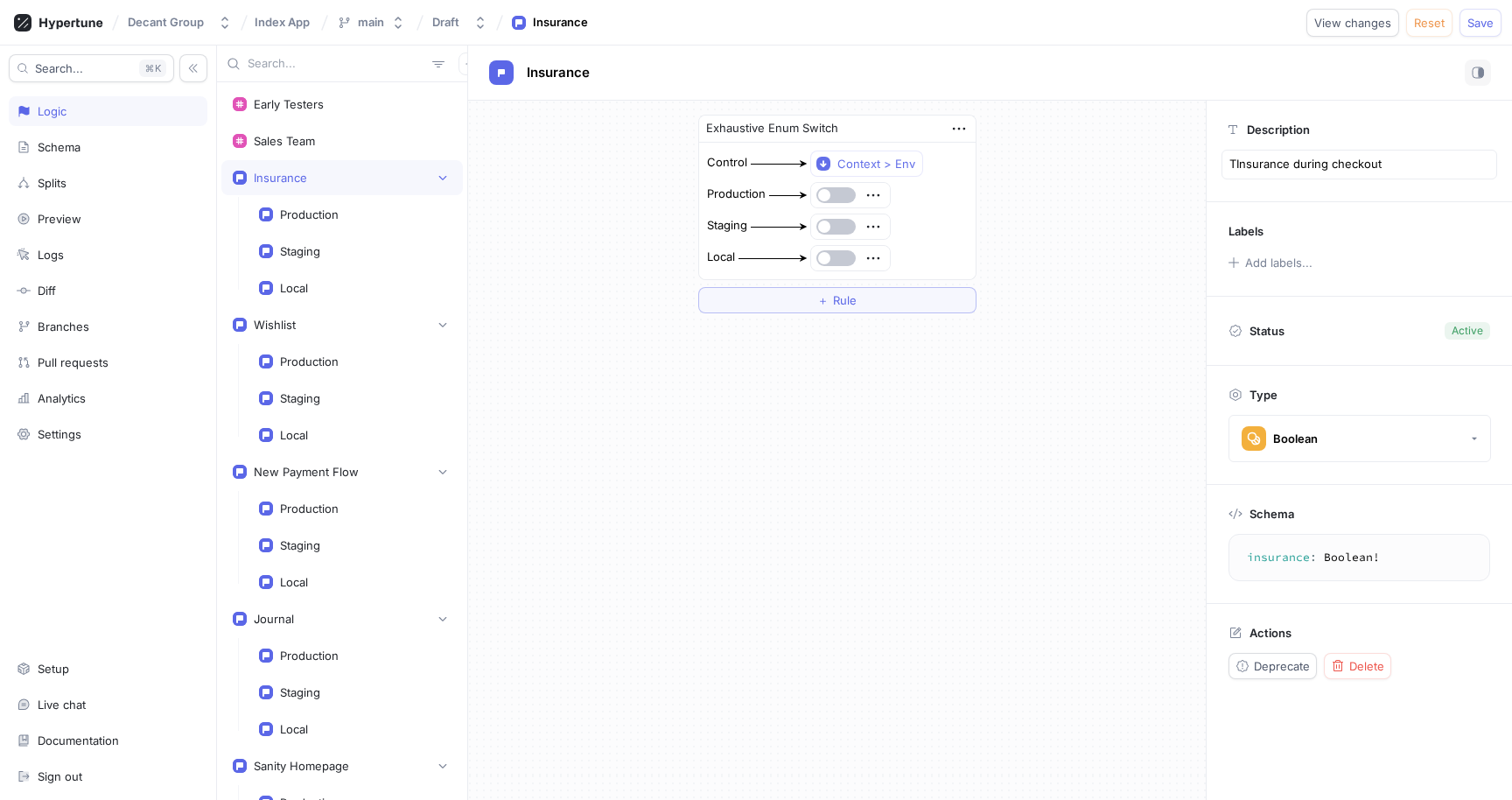
type textarea "ThInsurance during checkout"
type textarea "x"
type textarea "TheInsurance during checkout"
type textarea "x"
type textarea "The Insurance during checkout"
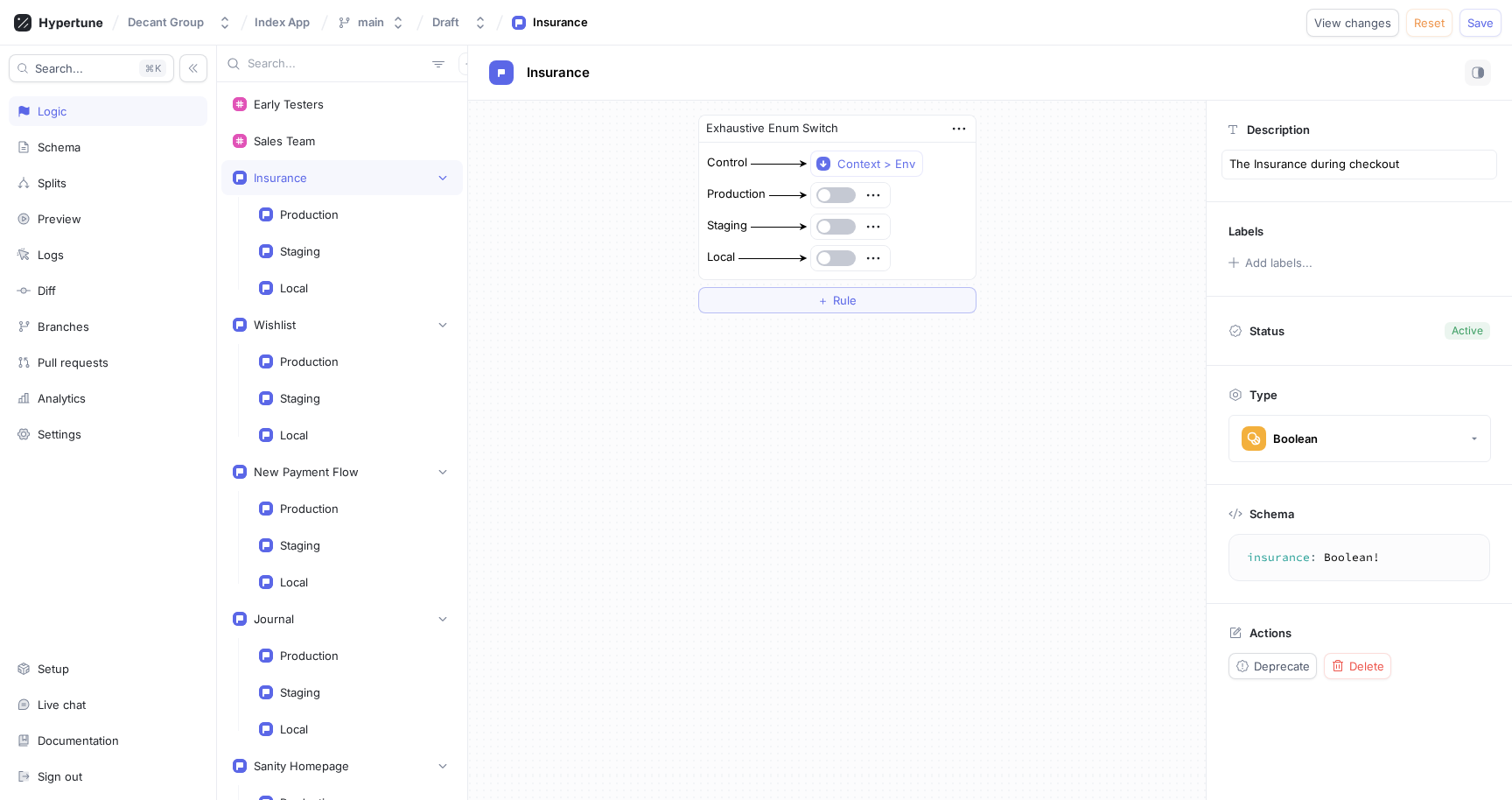
type textarea "x"
type textarea "The aInsurance during checkout"
type textarea "x"
type textarea "The abInsurance during checkout"
type textarea "x"
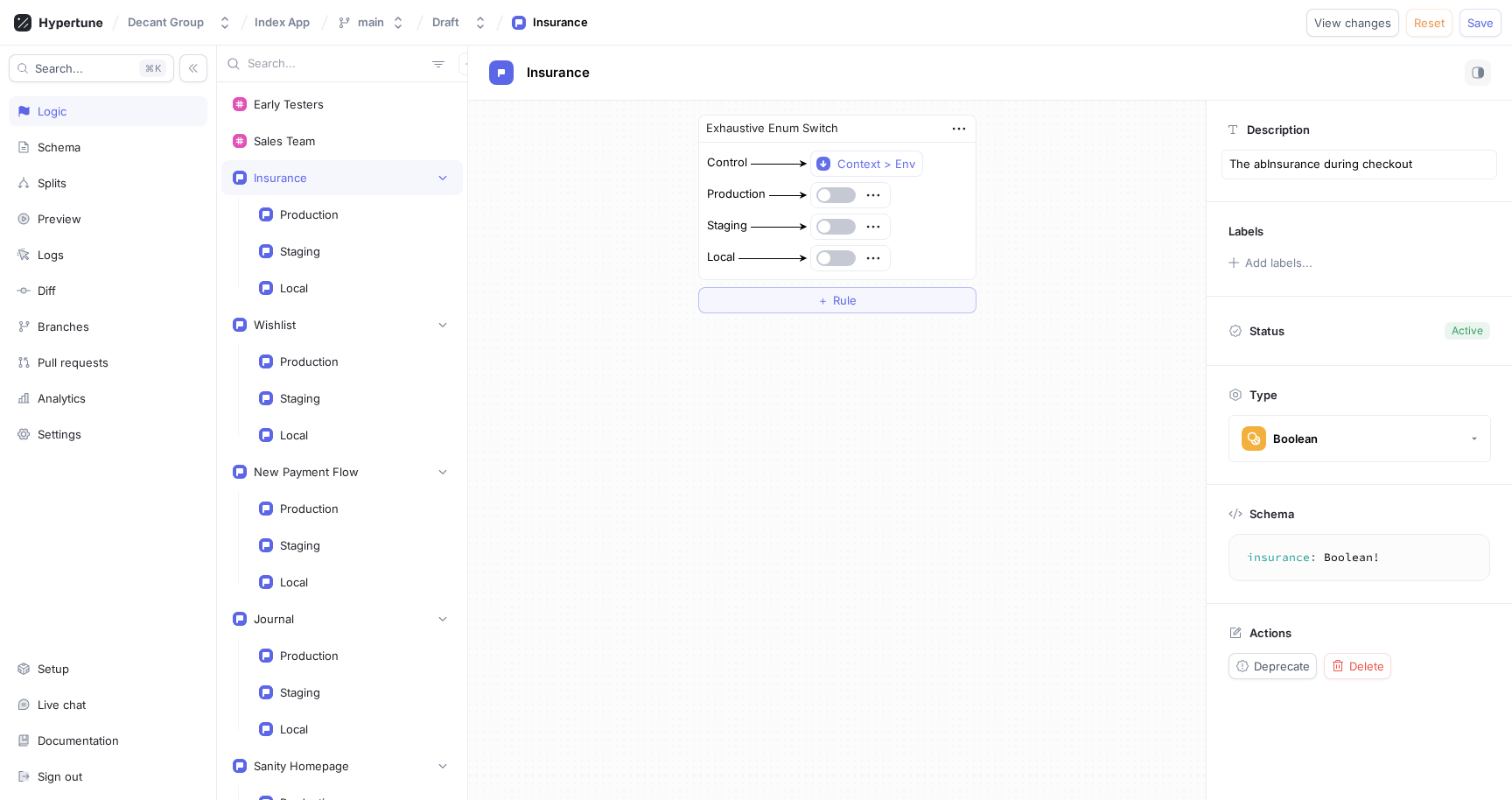
type textarea "The abiInsurance during checkout"
type textarea "x"
type textarea "The abilInsurance during checkout"
type textarea "x"
type textarea "The abiliInsurance during checkout"
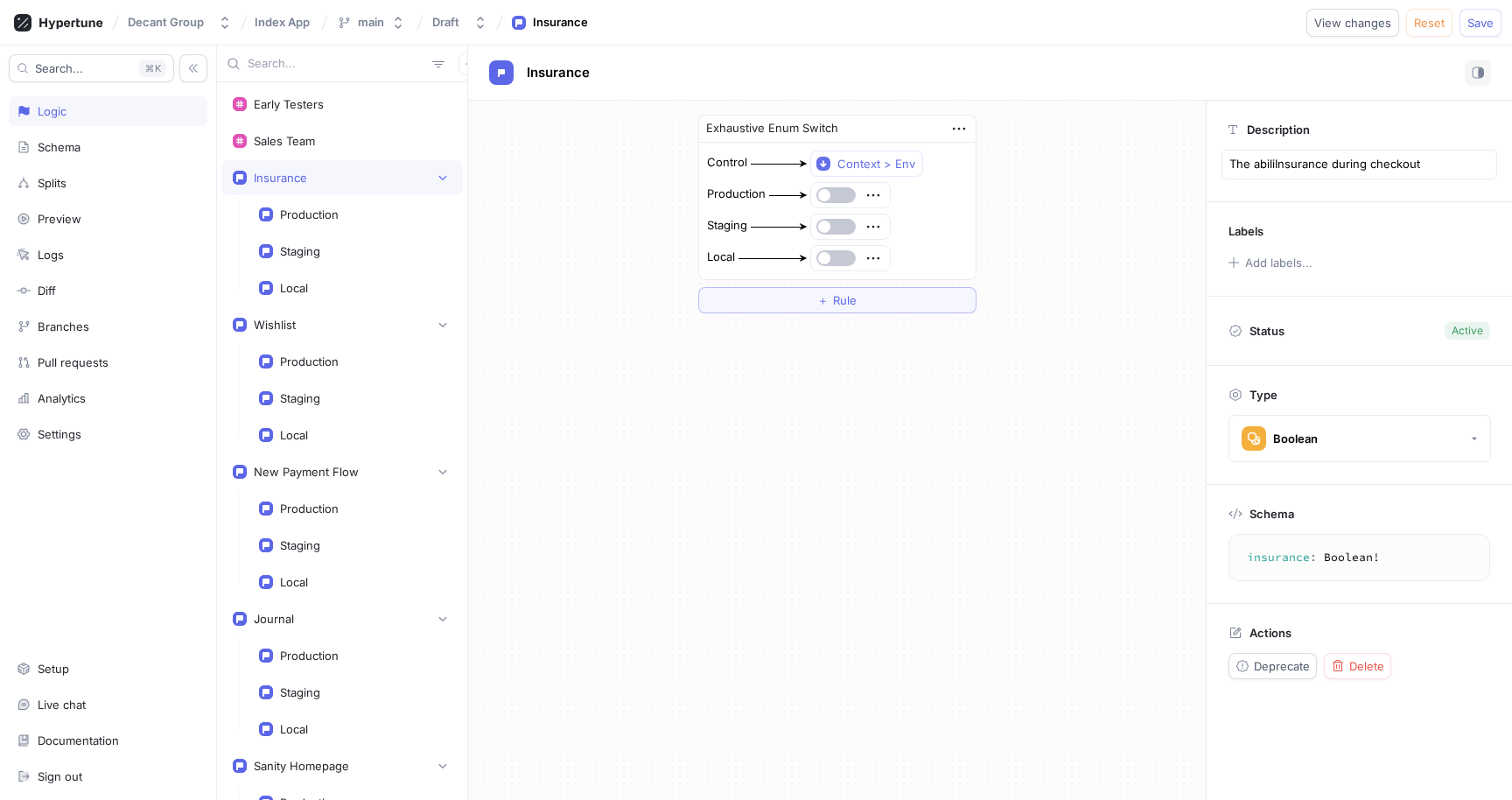
type textarea "x"
type textarea "The abilitInsurance during checkout"
type textarea "x"
type textarea "The abilityInsurance during checkout"
type textarea "x"
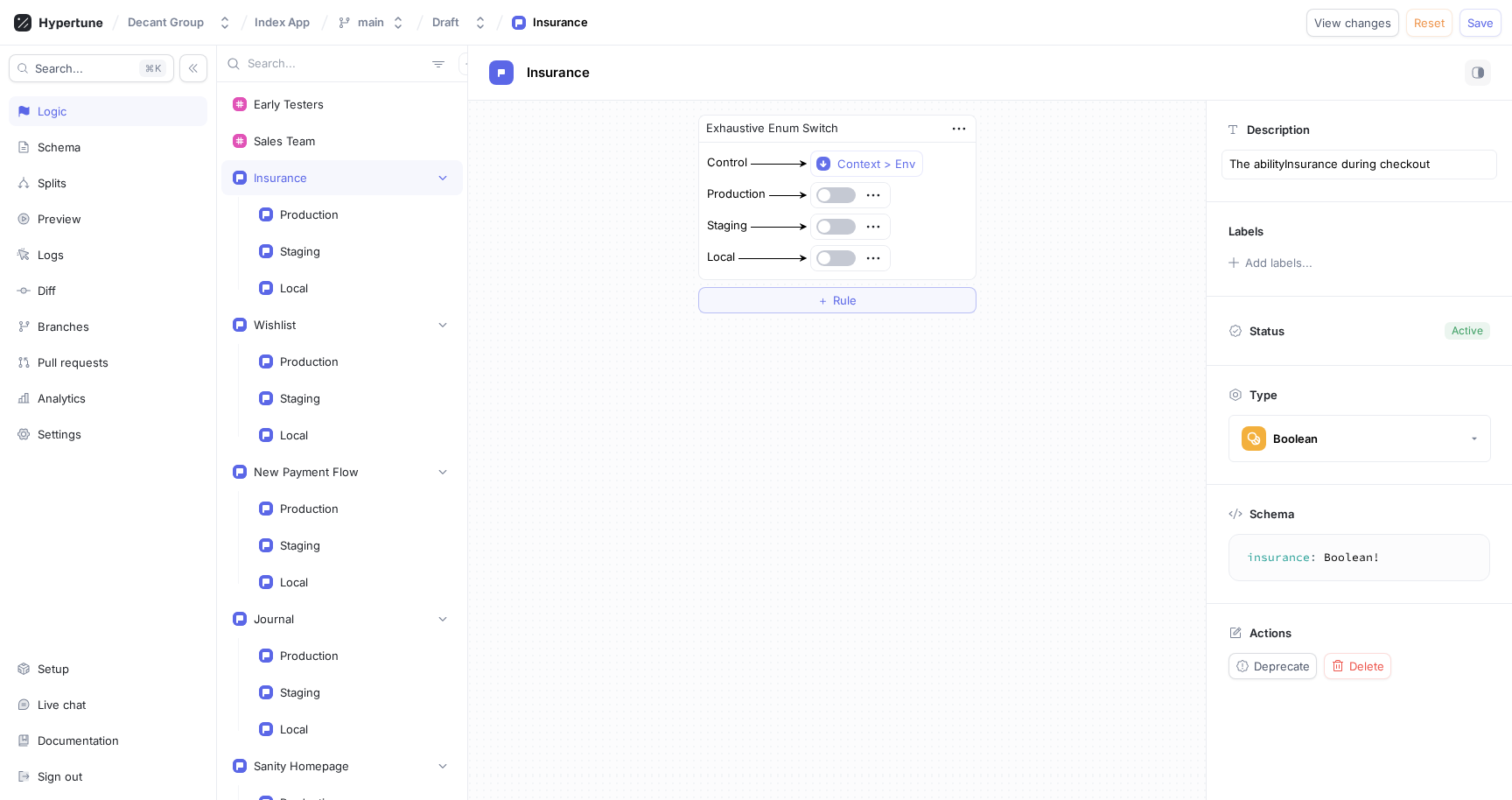
type textarea "The ability Insurance during checkout"
type textarea "x"
type textarea "The ability tInsurance during checkout"
type textarea "x"
type textarea "The ability toInsurance during checkout"
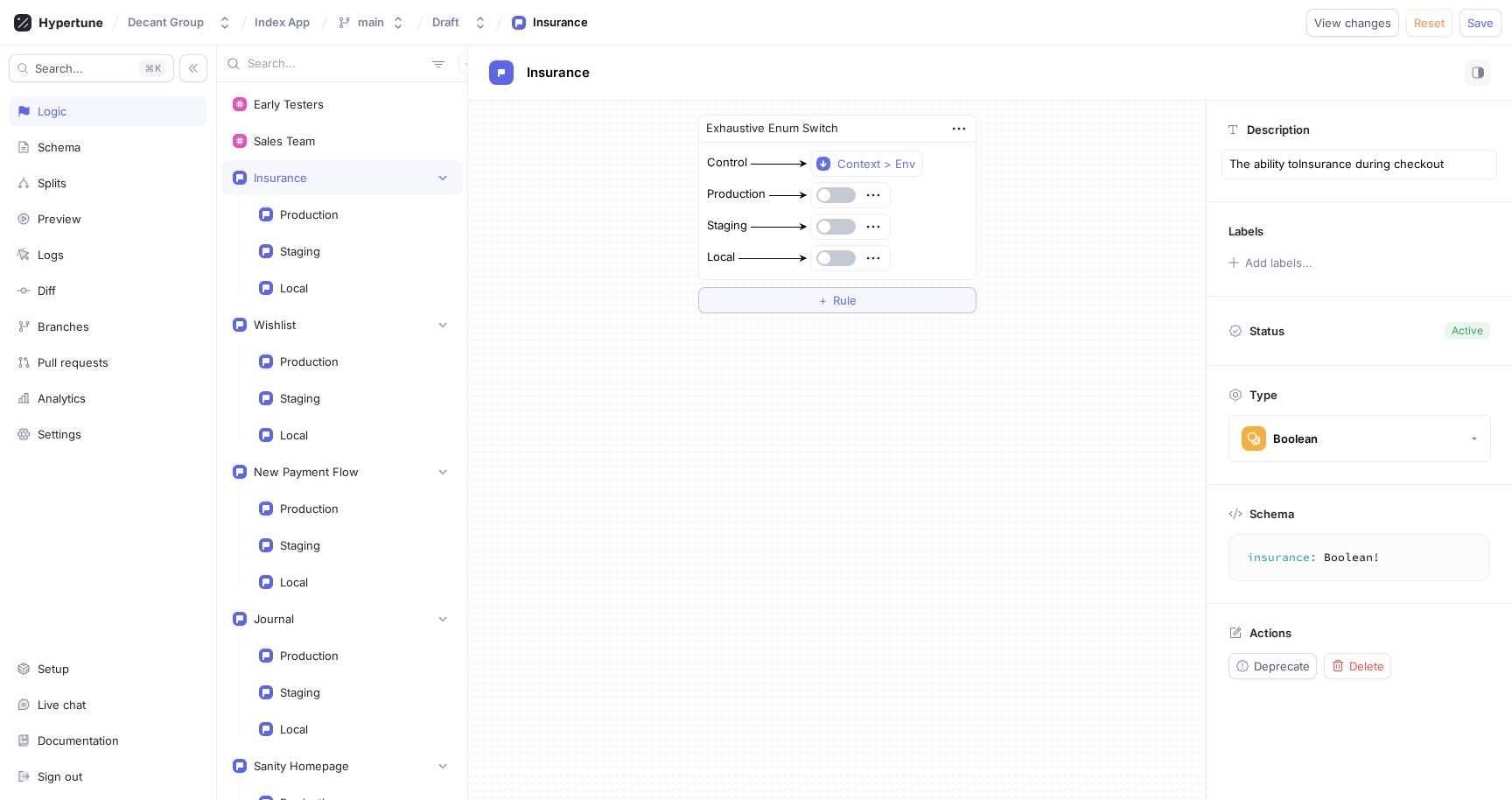
type textarea "x"
type textarea "The ability to Insurance during checkout"
type textarea "x"
type textarea "The ability to tInsurance during checkout"
type textarea "x"
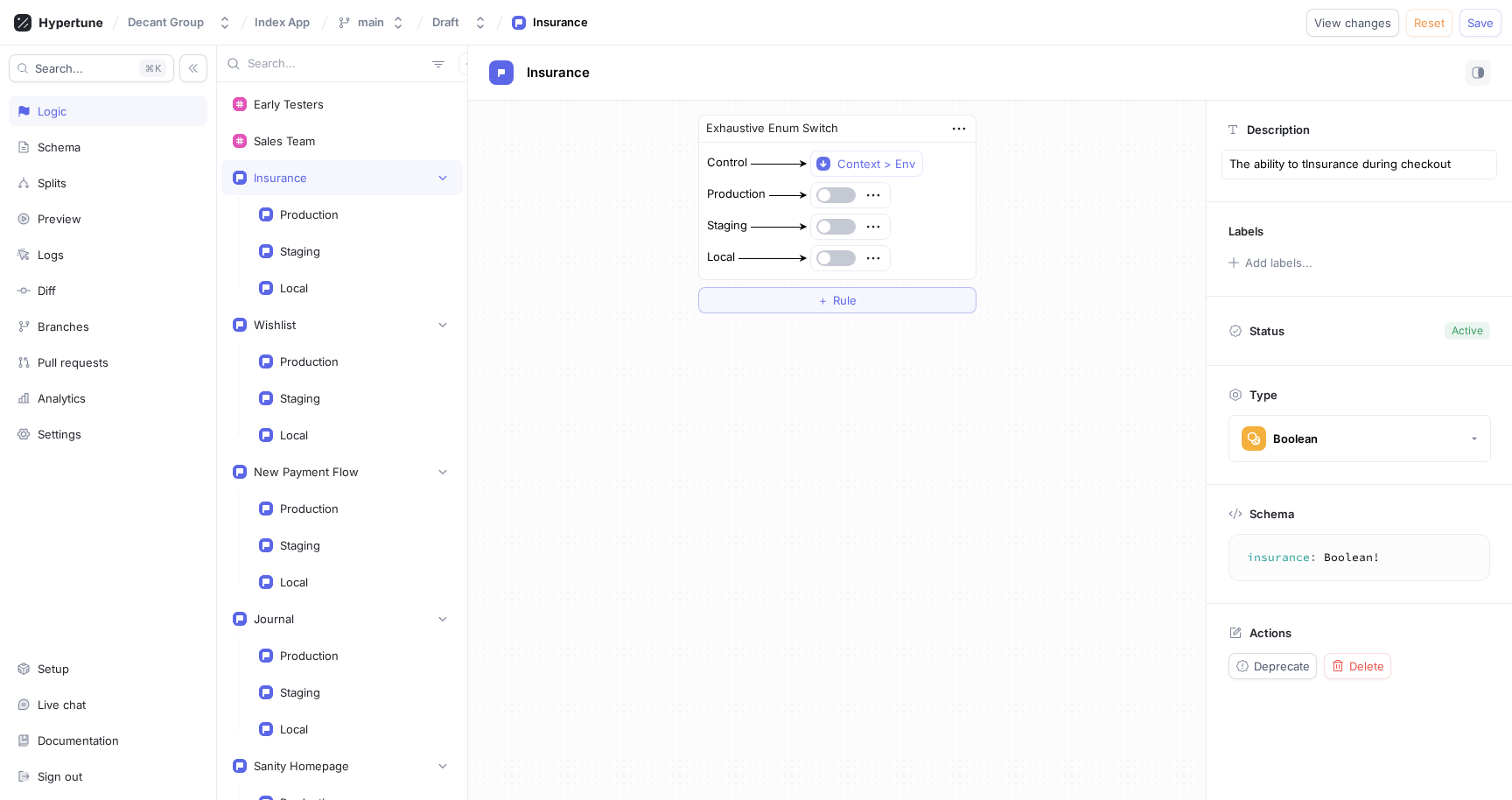
type textarea "The ability to toInsurance during checkout"
type textarea "x"
type textarea "The ability to togInsurance during checkout"
type textarea "x"
type textarea "The ability to toggInsurance during checkout"
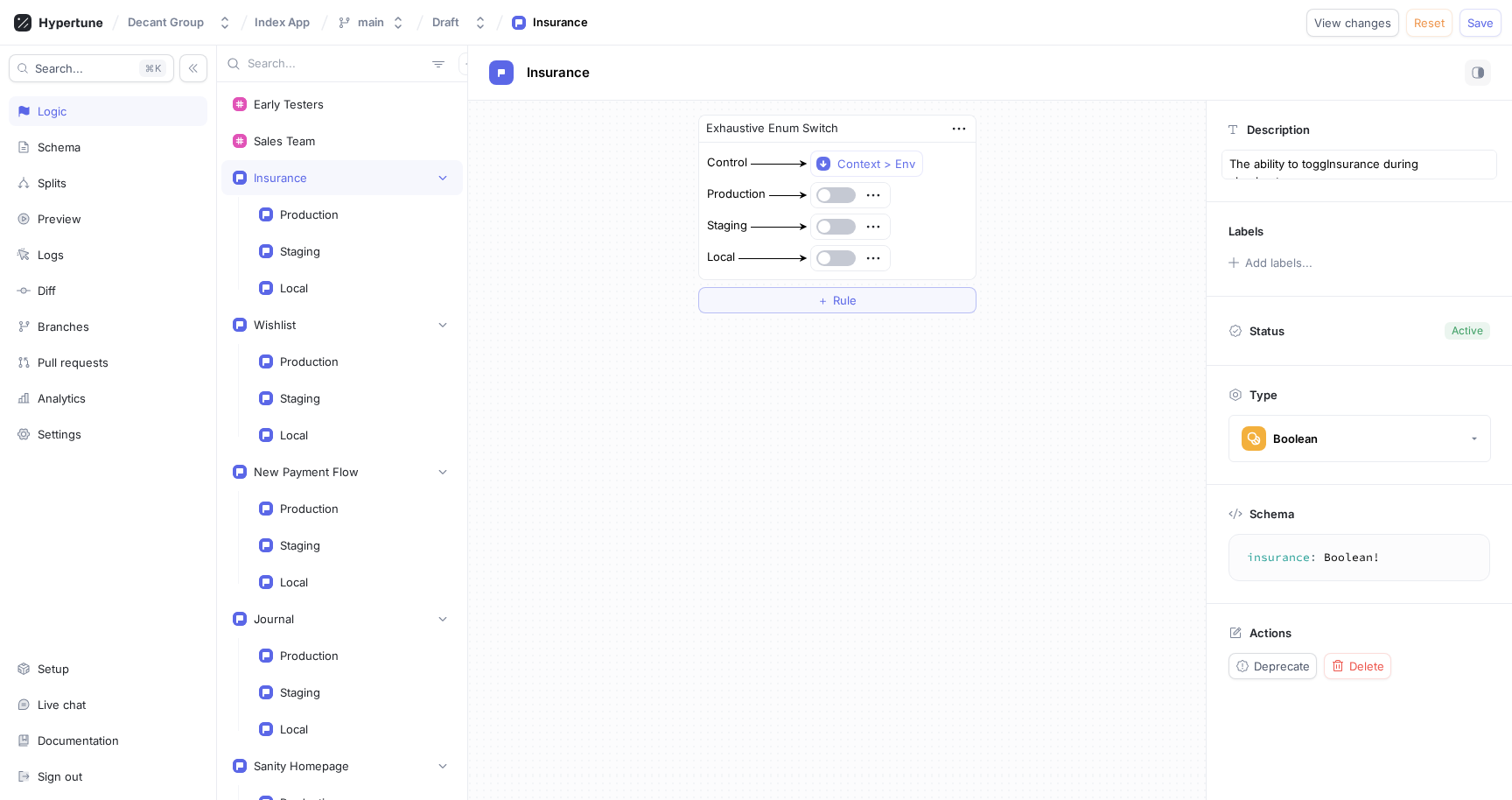
type textarea "x"
type textarea "The ability to togglInsurance during checkout"
type textarea "x"
type textarea "The ability to toggleInsurance during checkout"
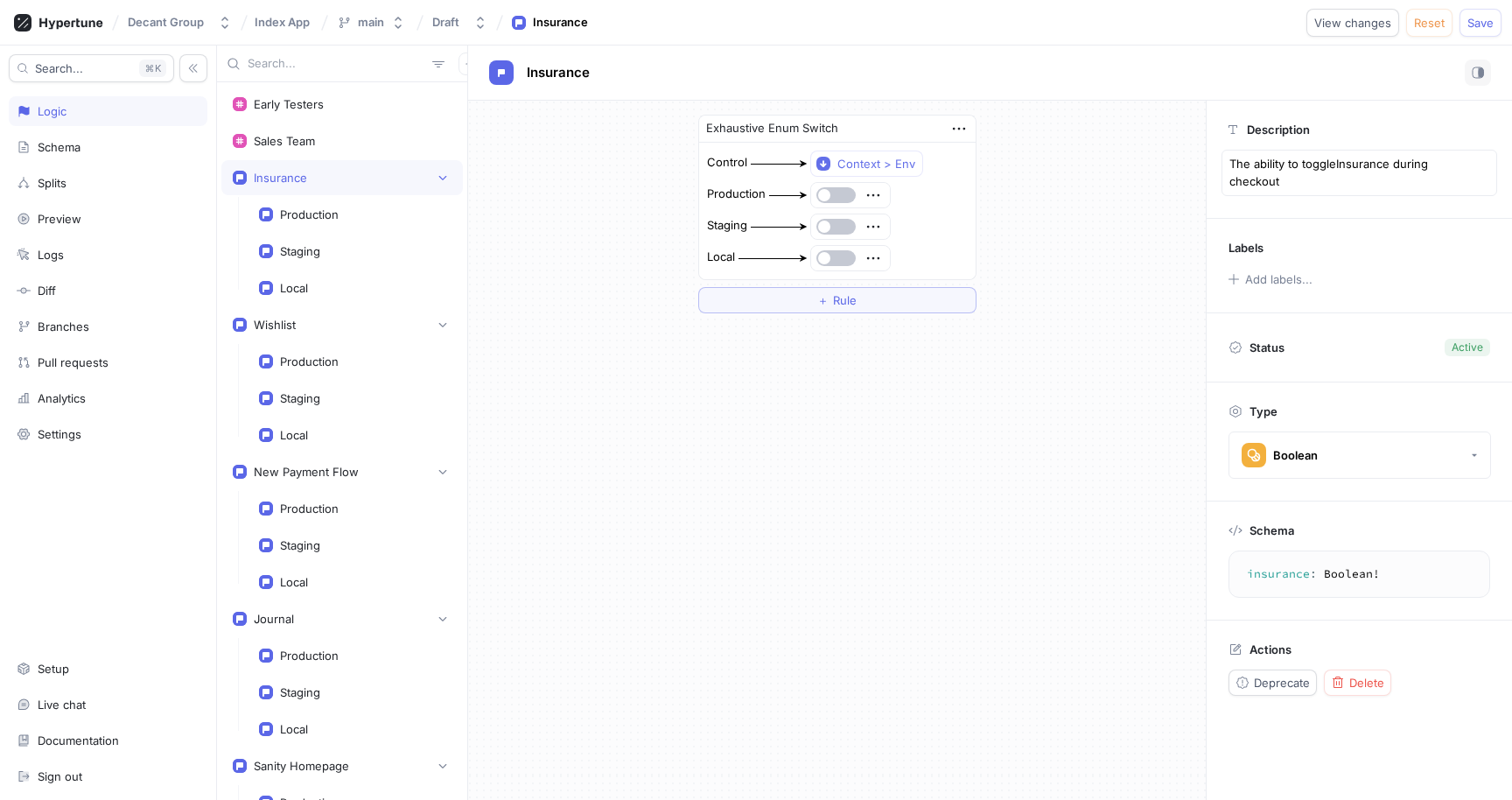
type textarea "x"
type textarea "The ability to toggle Insurance during checkout"
type textarea "x"
type textarea "The ability to toggle insurance during checkout"
type textarea "x"
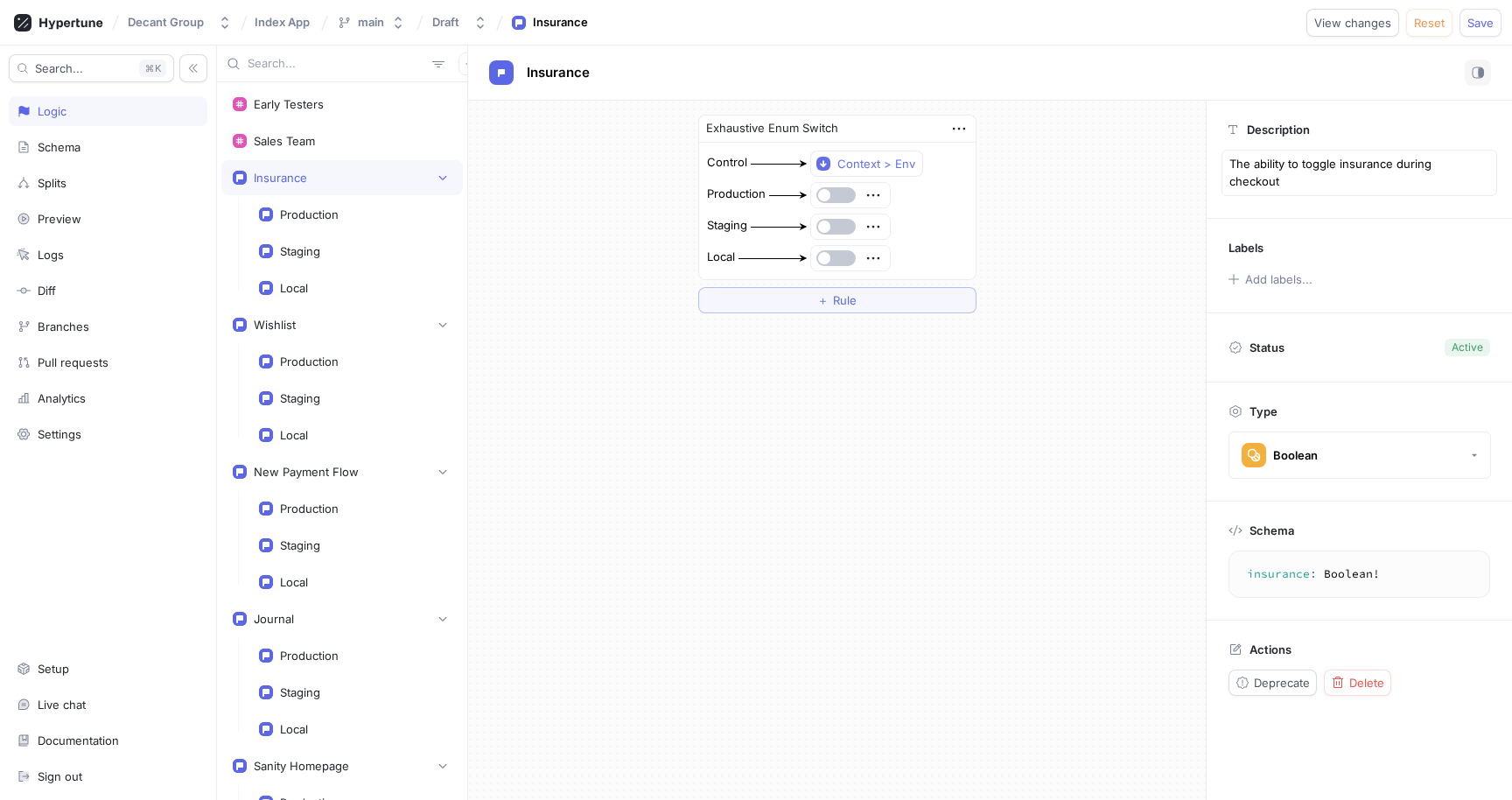
type textarea "The ability to toggle insurance during checkout"
type textarea "x"
type textarea "The ability to toggle insurance o during checkout"
type textarea "x"
type textarea "The ability to toggle insurance on during checkout"
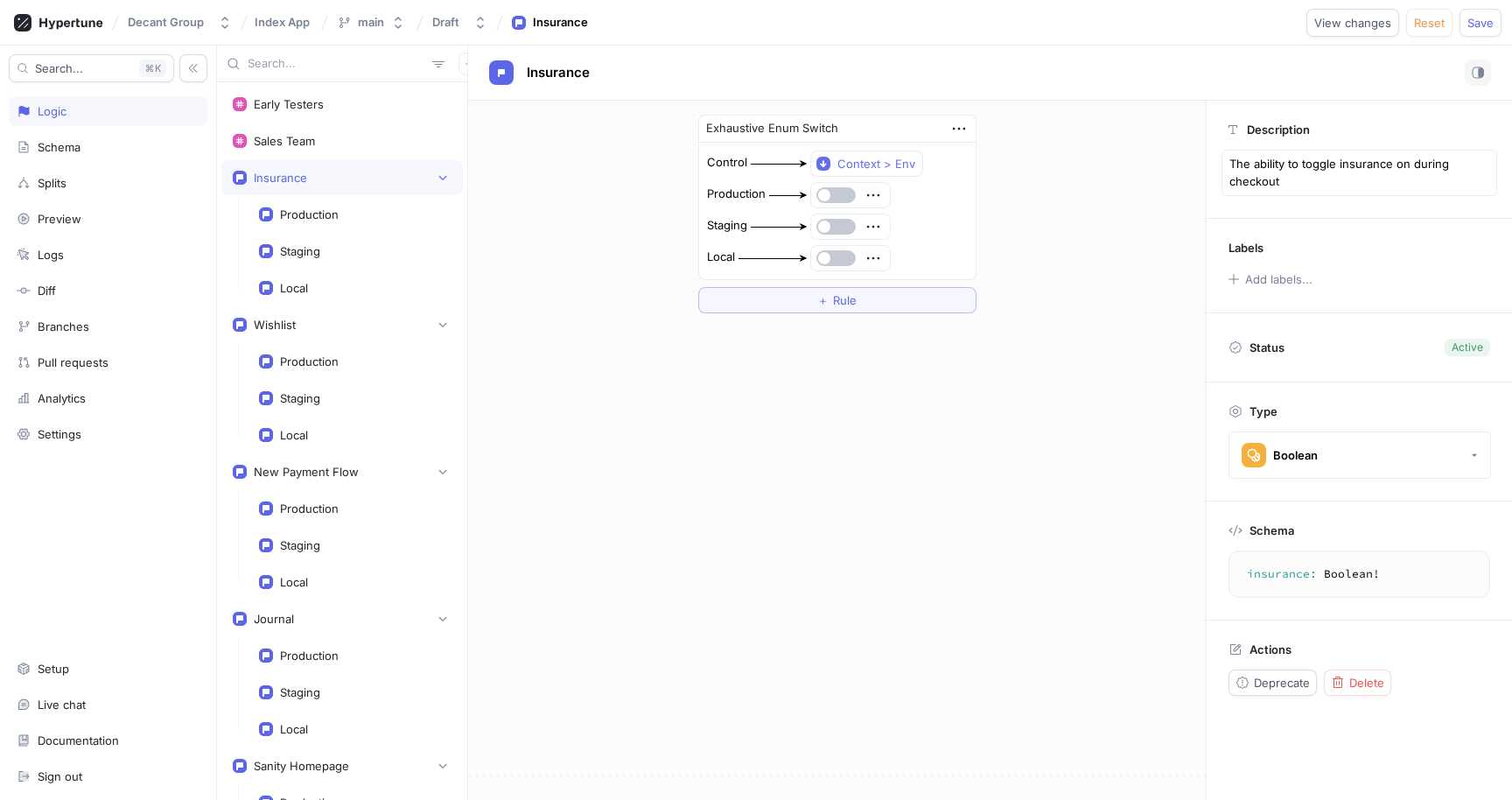
type textarea "x"
type textarea "The ability to toggle insurance on/ during checkout"
type textarea "x"
type textarea "The ability to toggle insurance on/o during checkout"
type textarea "x"
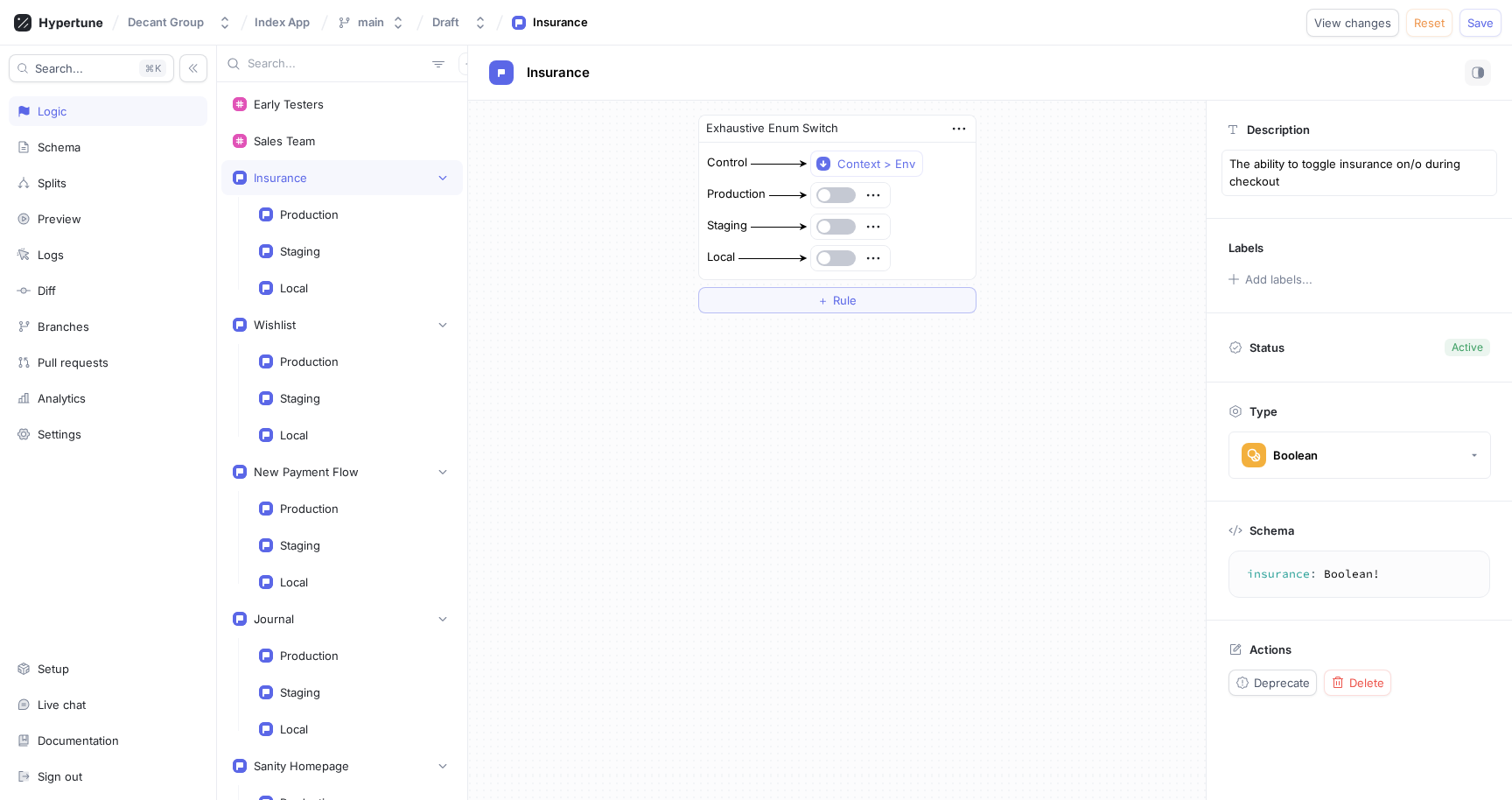
type textarea "The ability to toggle insurance on/of during checkout"
type textarea "x"
type textarea "The ability to toggle insurance on/off during checkout"
click at [1393, 180] on textarea "The ability to toggle insurance on/off during checkout" at bounding box center [1359, 173] width 276 height 47
type textarea "x"
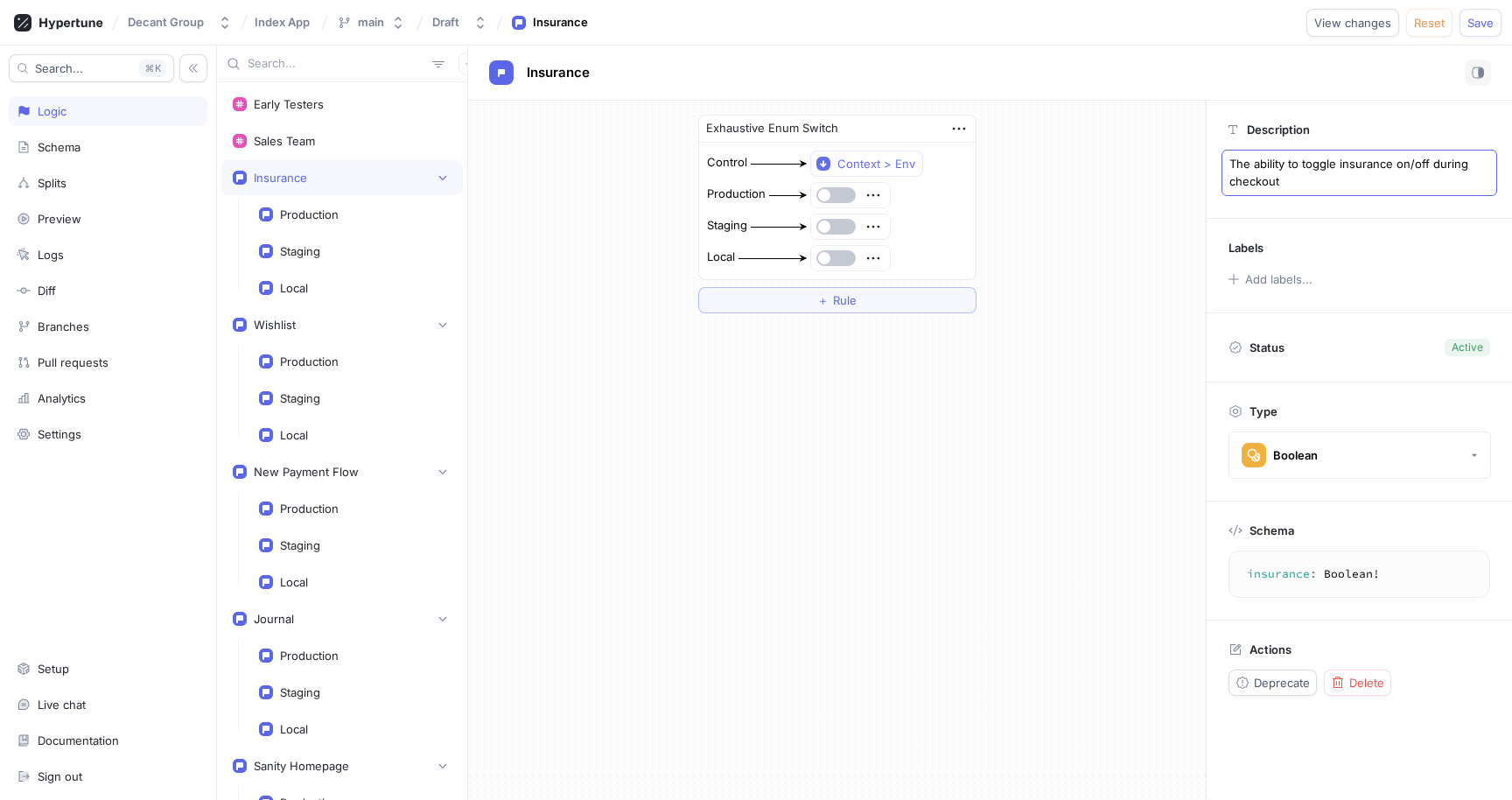
type textarea "The ability to toggle insurance on/off during checkout."
click at [1356, 283] on div "Add labels..." at bounding box center [1359, 279] width 262 height 23
click at [1285, 274] on div "Add labels..." at bounding box center [1279, 280] width 67 height 11
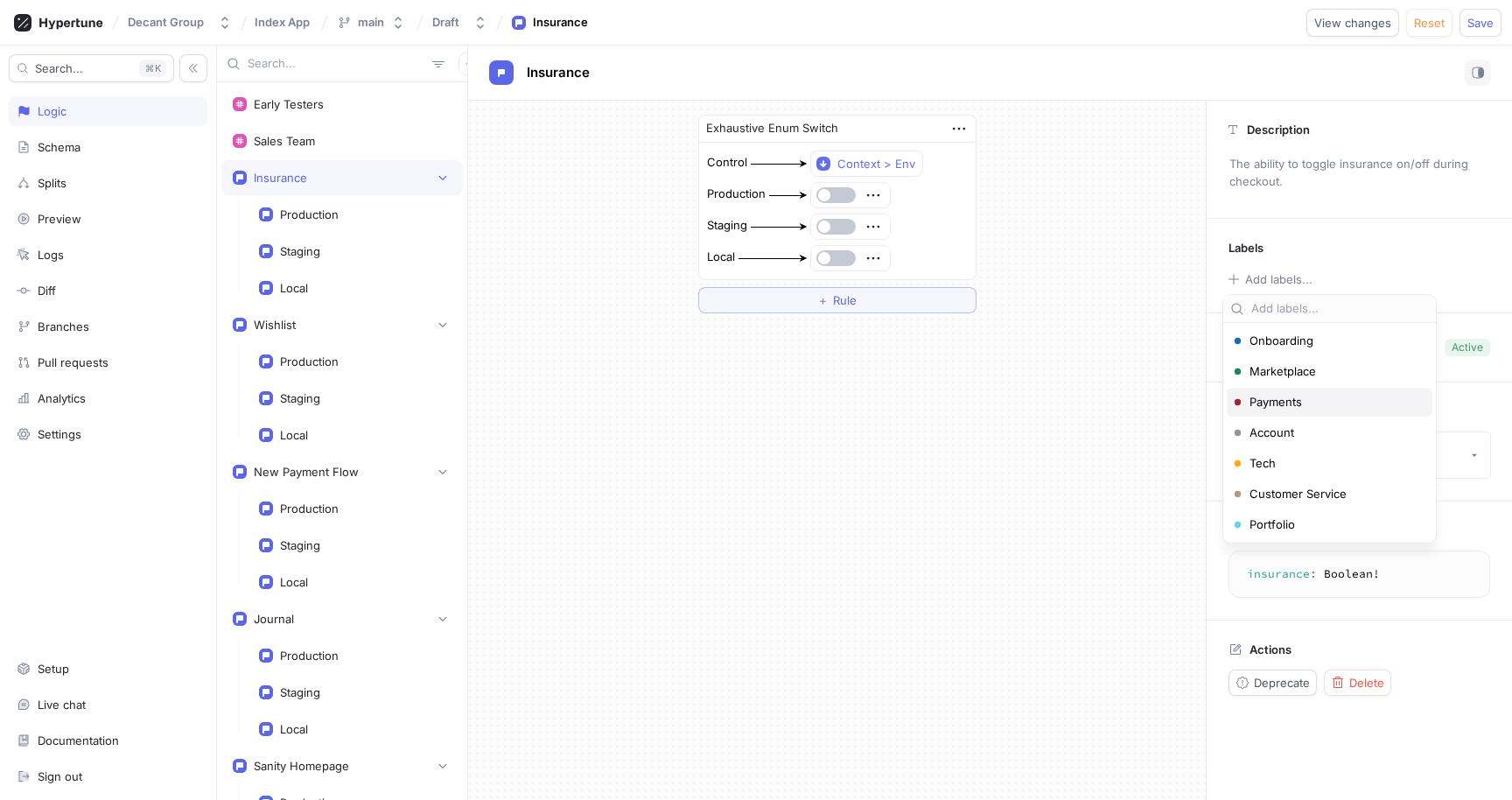
click at [1298, 402] on span "Payments" at bounding box center [1333, 402] width 167 height 15
click at [1484, 19] on span "Save" at bounding box center [1481, 22] width 27 height 10
